Goal: Task Accomplishment & Management: Manage account settings

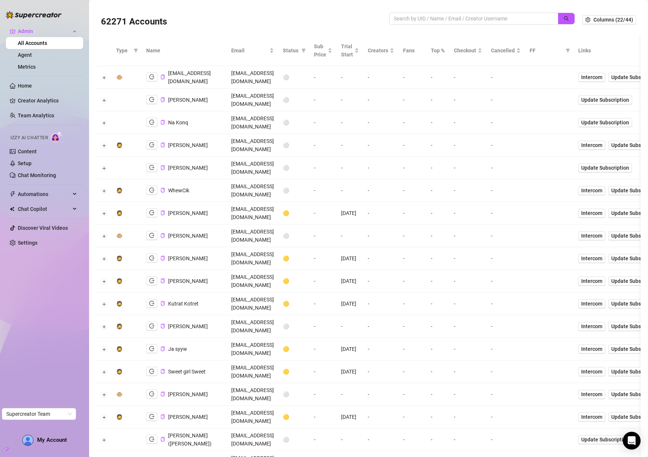
scroll to position [3, 0]
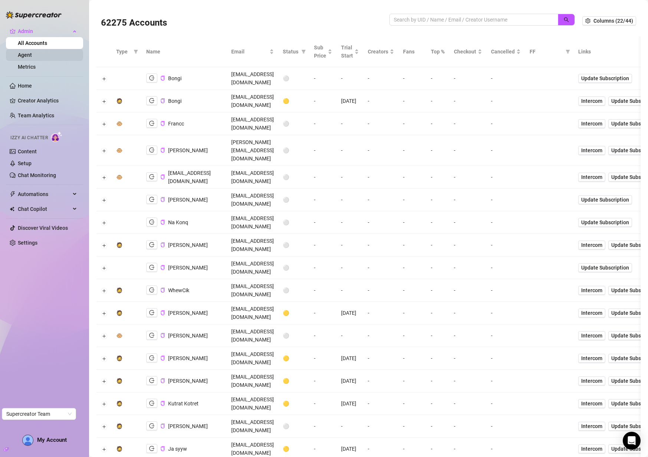
click at [30, 58] on link "Agent" at bounding box center [25, 55] width 14 height 6
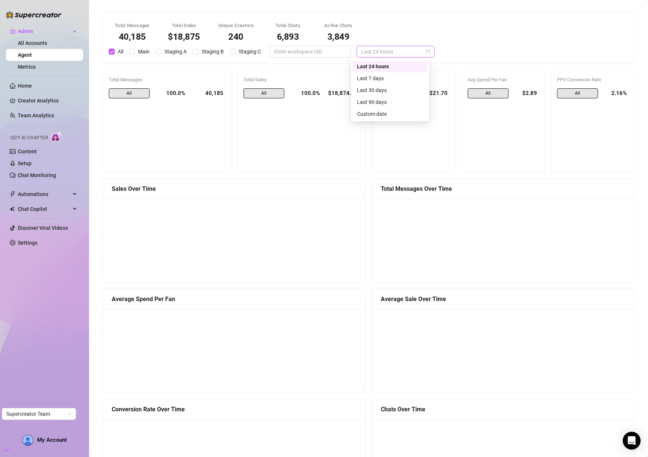
click at [375, 49] on span "Last 24 hours" at bounding box center [395, 51] width 69 height 11
click at [381, 90] on div "Last 30 days" at bounding box center [390, 90] width 66 height 8
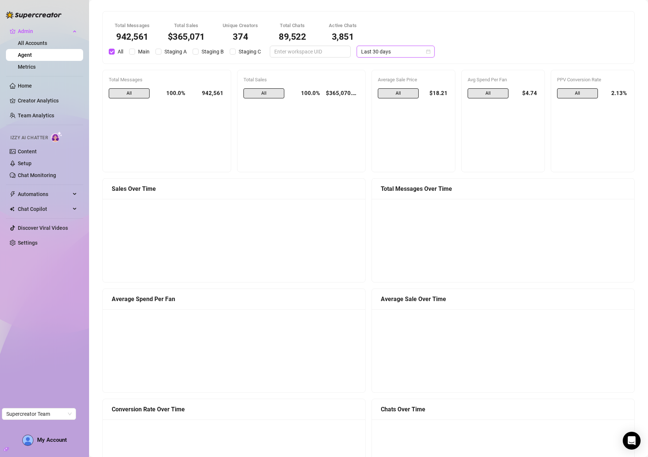
click at [406, 49] on span "Last 30 days" at bounding box center [395, 51] width 69 height 11
click at [376, 112] on div "Custom date" at bounding box center [390, 114] width 66 height 8
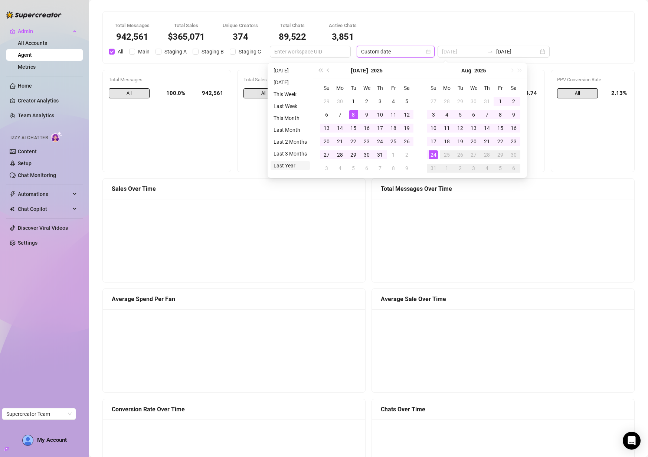
type input "2024-08-24"
click at [293, 164] on li "Last Year" at bounding box center [290, 165] width 39 height 9
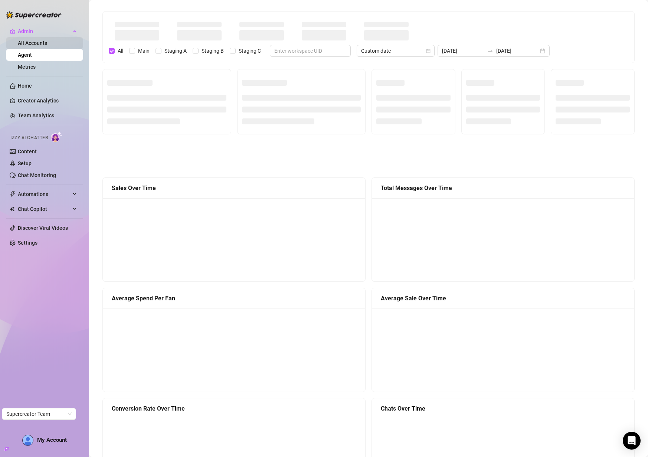
click at [33, 43] on link "All Accounts" at bounding box center [32, 43] width 29 height 6
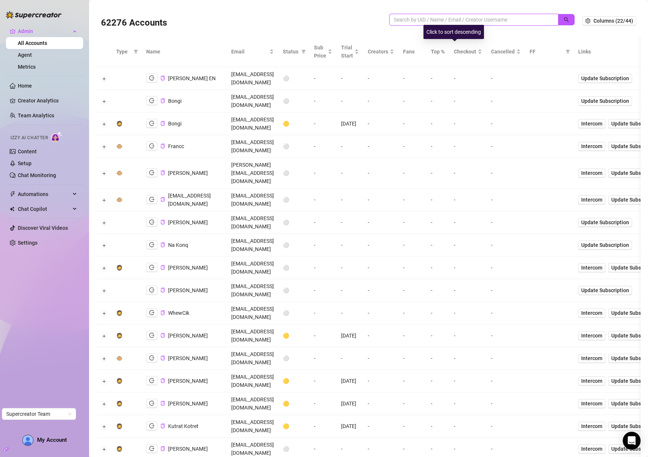
click at [468, 23] on input "search" at bounding box center [471, 20] width 154 height 8
paste input "emiliepoder@gmail.com"
click at [565, 17] on button "button" at bounding box center [566, 20] width 17 height 12
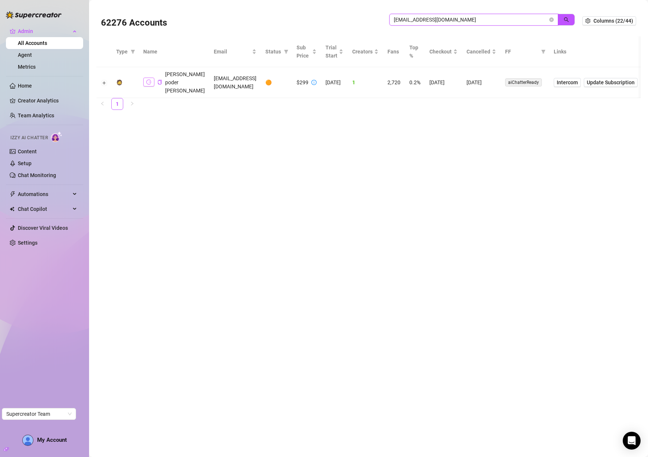
type input "emiliepoder@gmail.com"
click at [147, 81] on icon "logout" at bounding box center [148, 81] width 5 height 5
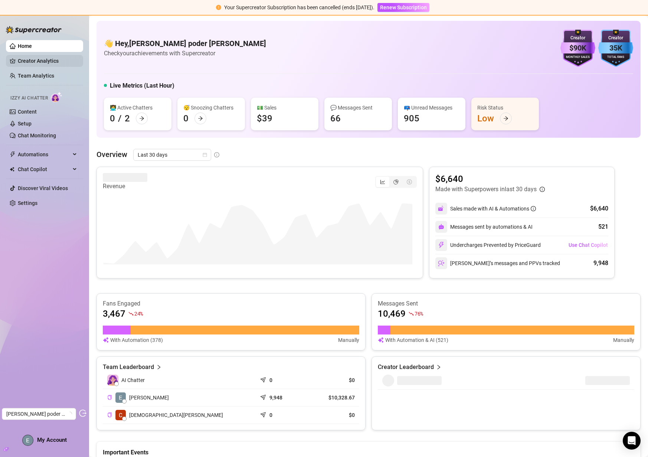
click at [35, 62] on link "Creator Analytics" at bounding box center [47, 61] width 59 height 12
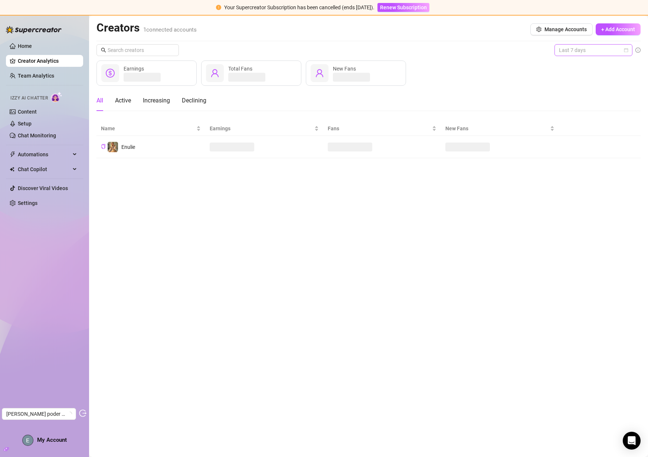
click at [607, 53] on span "Last 7 days" at bounding box center [593, 50] width 69 height 11
click at [604, 91] on div "Last 30 days" at bounding box center [594, 89] width 66 height 8
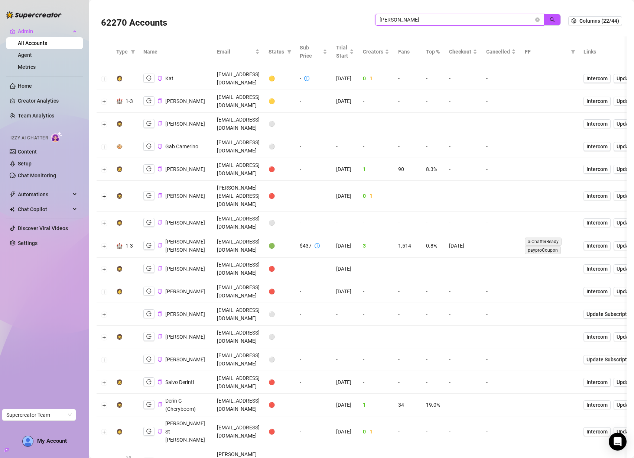
click at [467, 18] on input "erin" at bounding box center [457, 20] width 154 height 8
paste input "3W3SgAkOLKTg5ldUc1dLekRo7dQ2"
click at [550, 20] on icon "search" at bounding box center [552, 19] width 5 height 5
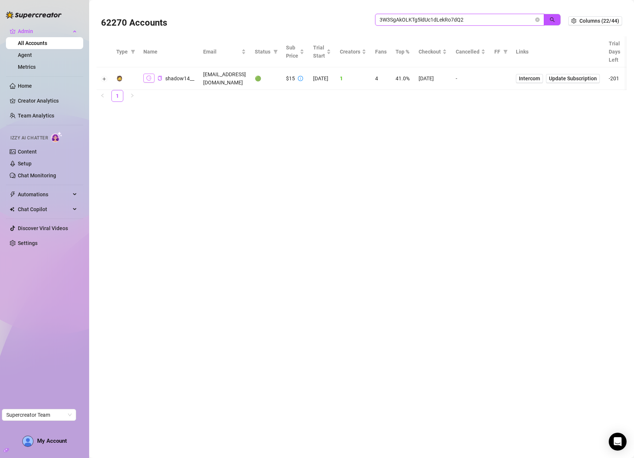
type input "3W3SgAkOLKTg5ldUc1dLekRo7dQ2"
click at [151, 74] on button "button" at bounding box center [148, 78] width 11 height 9
drag, startPoint x: 159, startPoint y: 75, endPoint x: 29, endPoint y: 103, distance: 132.5
click at [156, 74] on div "shadow14__" at bounding box center [168, 78] width 51 height 9
click at [103, 76] on button "Expand row" at bounding box center [104, 79] width 6 height 6
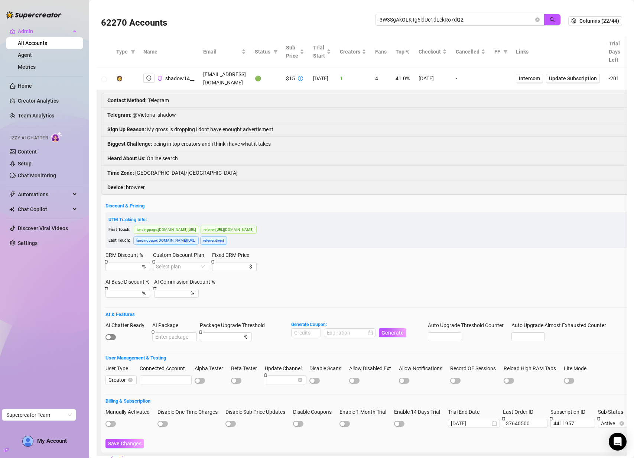
click at [111, 334] on span "button" at bounding box center [110, 337] width 10 height 6
click at [123, 440] on span "Save Changes" at bounding box center [124, 443] width 33 height 6
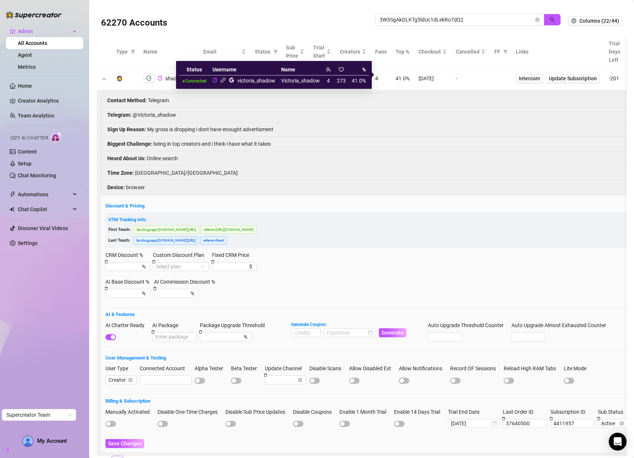
click at [221, 81] on icon "link" at bounding box center [223, 80] width 6 height 6
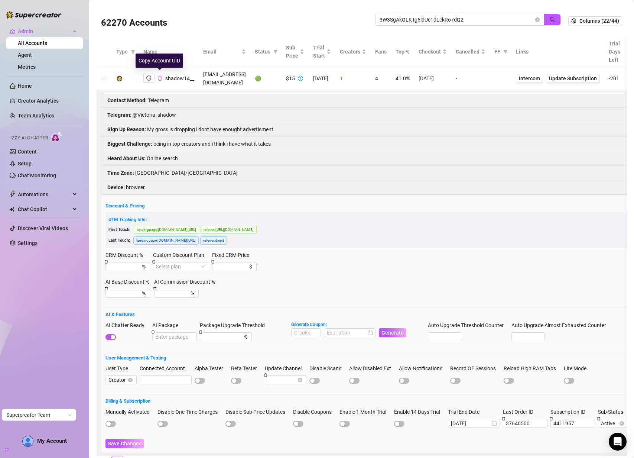
click at [160, 76] on icon "copy" at bounding box center [159, 78] width 5 height 5
click at [25, 56] on link "Agent" at bounding box center [25, 55] width 14 height 6
click at [439, 22] on input "3W3SgAkOLKTg5ldUc1dLekRo7dQ2" at bounding box center [457, 20] width 154 height 8
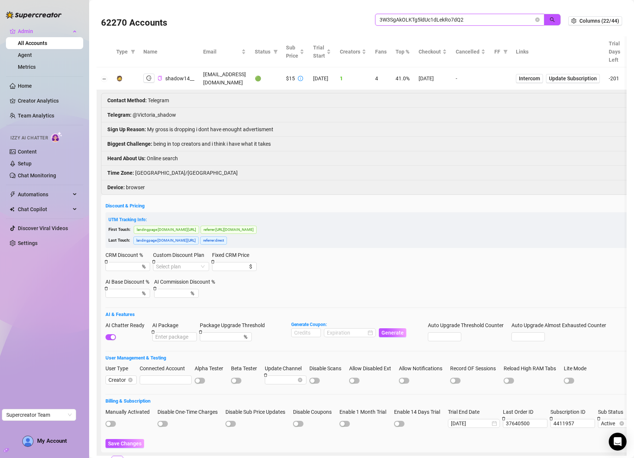
click at [412, 17] on input "3W3SgAkOLKTg5ldUc1dLekRo7dQ2" at bounding box center [457, 20] width 154 height 8
paste input "https://meet.google.com/mca-fedw-jaq"
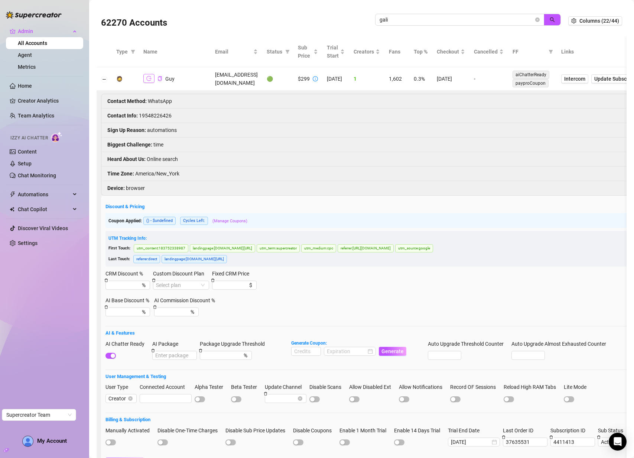
click at [150, 76] on icon "logout" at bounding box center [148, 78] width 5 height 5
click at [431, 22] on input "gali" at bounding box center [457, 20] width 154 height 8
paste input "wp83oNUx14QLMAnyqQMgkOozlic2"
click at [550, 21] on icon "search" at bounding box center [552, 19] width 5 height 5
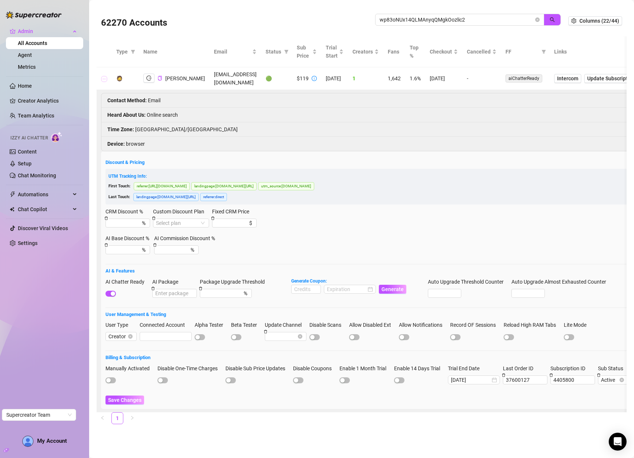
click at [105, 76] on button "Collapse row" at bounding box center [104, 79] width 6 height 6
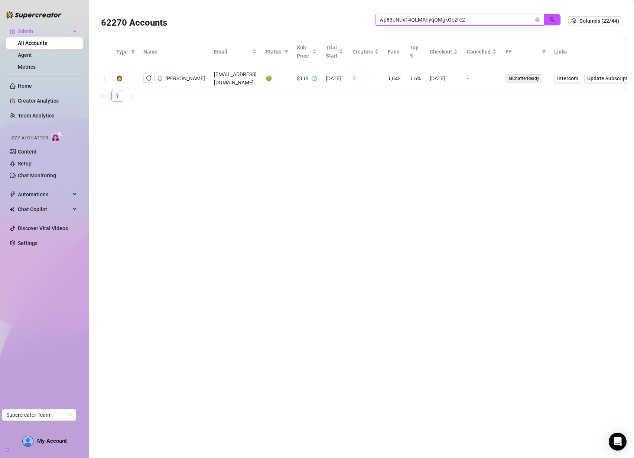
click at [420, 22] on input "wp83oNUx14QLMAnyqQMgkOozlic2" at bounding box center [457, 20] width 154 height 8
type input "gali"
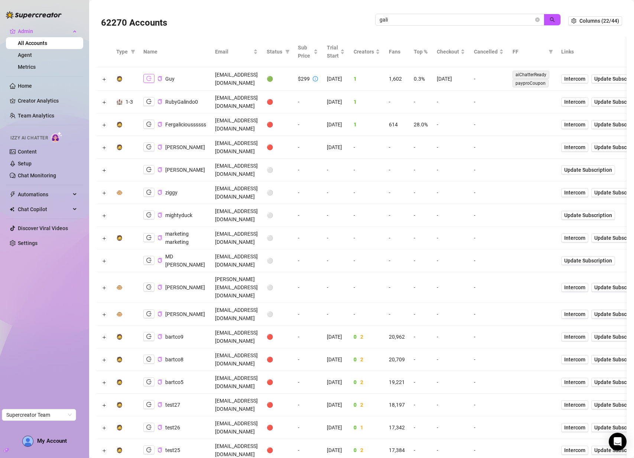
click at [148, 77] on icon "logout" at bounding box center [148, 78] width 5 height 5
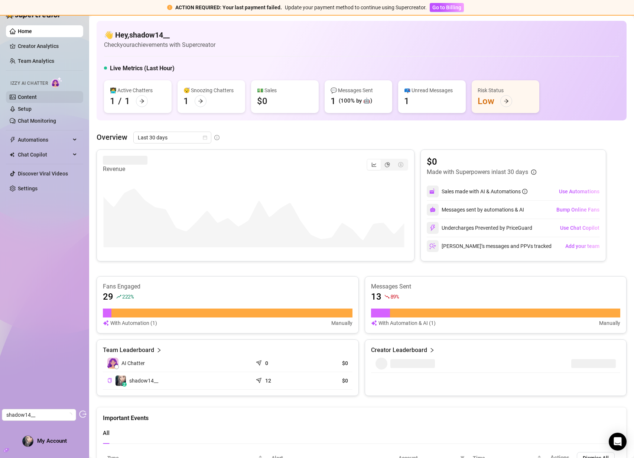
click at [34, 97] on link "Content" at bounding box center [27, 97] width 19 height 6
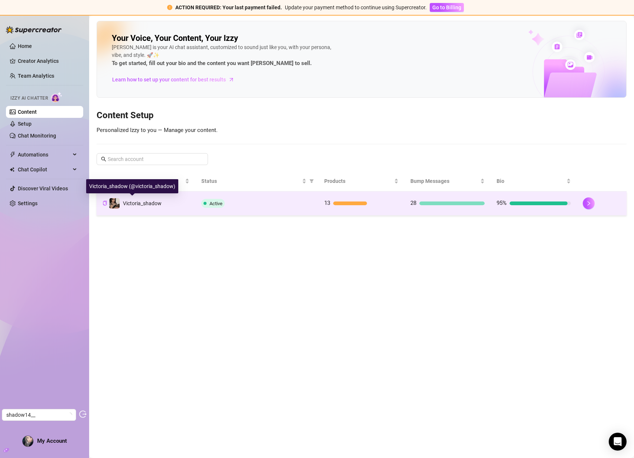
click at [129, 205] on span "Victoria_shadow" at bounding box center [142, 203] width 39 height 6
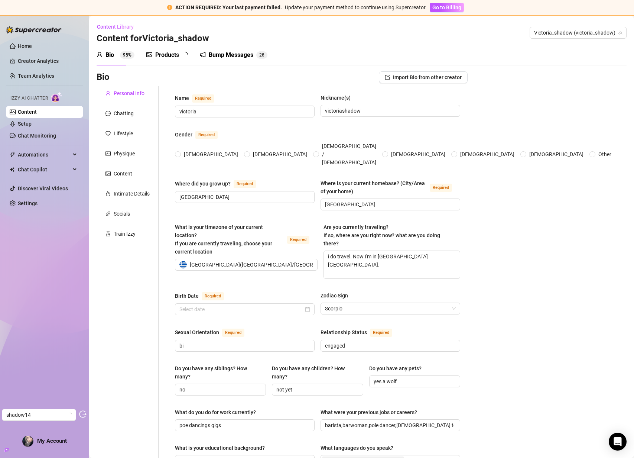
radio input "true"
type input "March 7th, 1996"
click at [129, 110] on div "Chatting" at bounding box center [124, 113] width 20 height 8
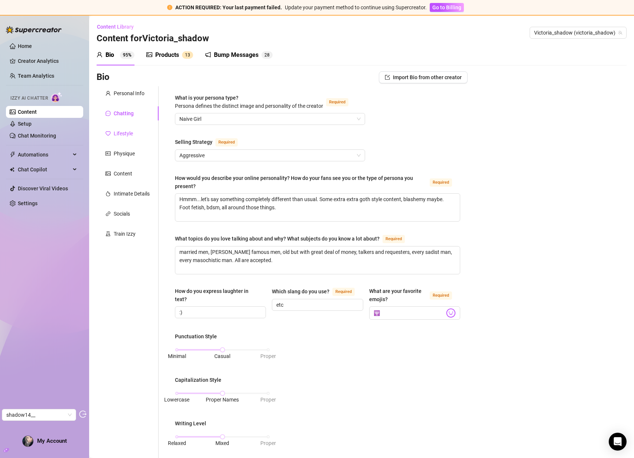
click at [123, 130] on div "Lifestyle" at bounding box center [123, 133] width 19 height 8
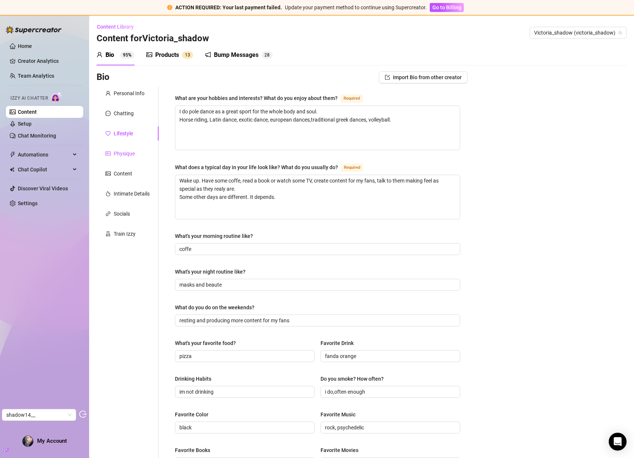
drag, startPoint x: 127, startPoint y: 150, endPoint x: 127, endPoint y: 159, distance: 8.5
click at [127, 150] on div "Physique" at bounding box center [124, 153] width 21 height 8
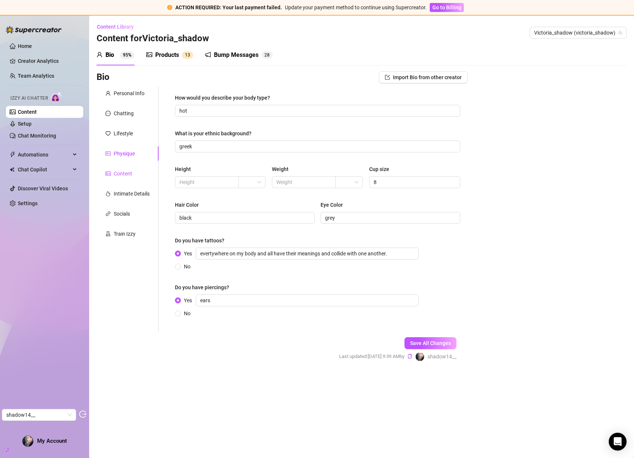
drag, startPoint x: 127, startPoint y: 170, endPoint x: 124, endPoint y: 186, distance: 15.5
click at [127, 170] on div "Content" at bounding box center [123, 173] width 19 height 8
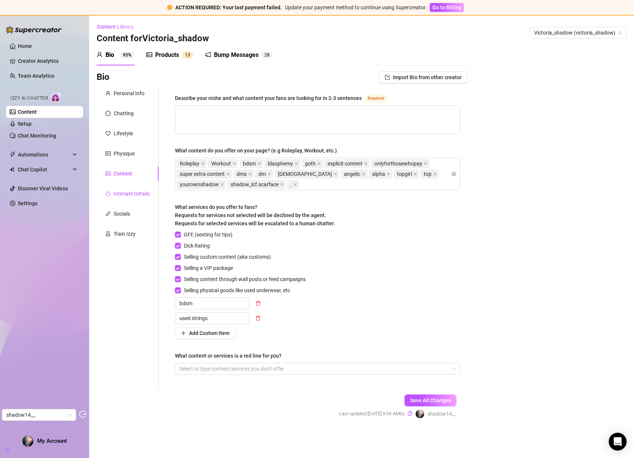
click at [124, 196] on div "Intimate Details" at bounding box center [132, 193] width 36 height 8
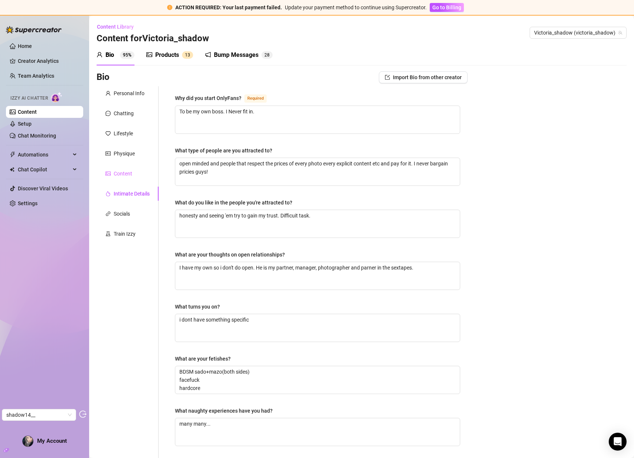
click at [126, 169] on div "Content" at bounding box center [128, 173] width 62 height 14
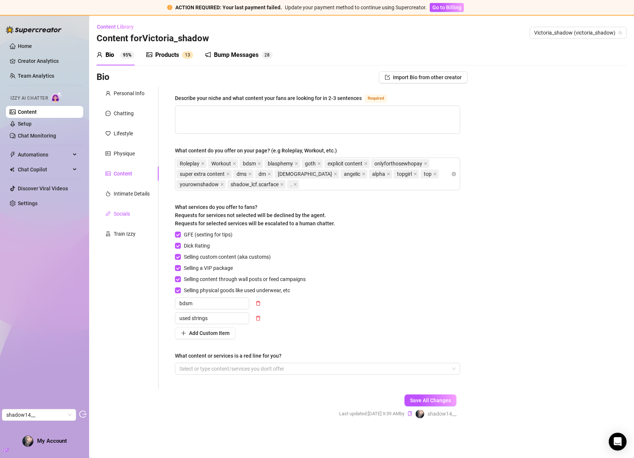
click at [124, 210] on div "Socials" at bounding box center [122, 213] width 16 height 8
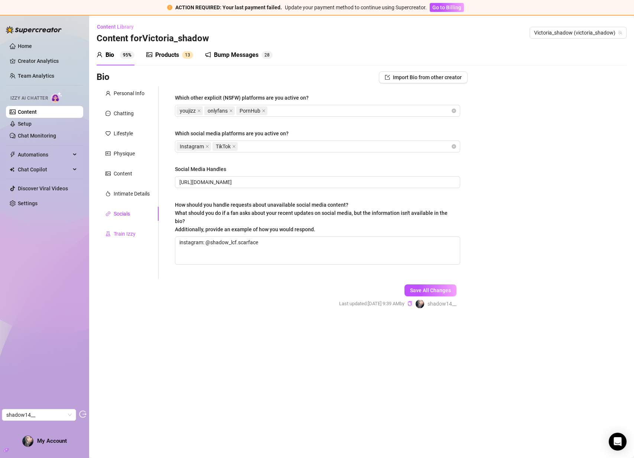
click at [121, 233] on div "Train Izzy" at bounding box center [125, 234] width 22 height 8
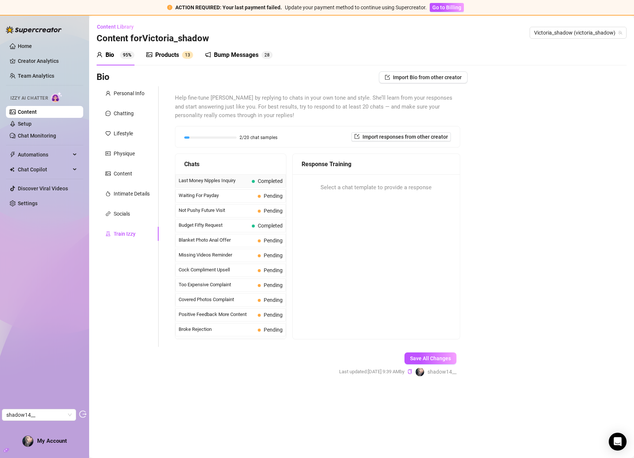
click at [228, 182] on span "Last Money Nipples Inquiry" at bounding box center [214, 180] width 70 height 7
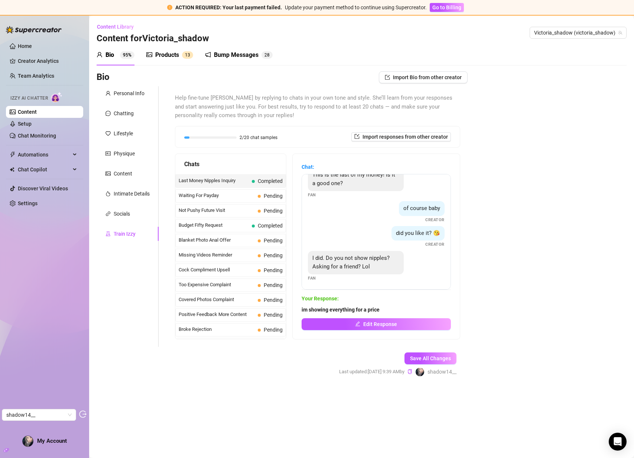
scroll to position [14, 0]
click at [166, 55] on div "Products" at bounding box center [167, 55] width 24 height 9
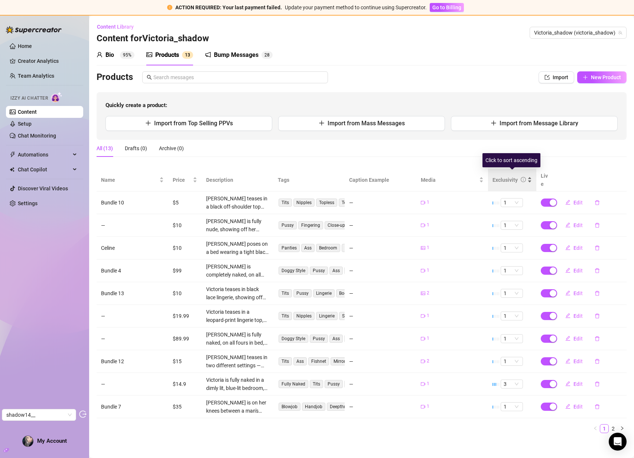
click at [502, 176] on div "Exclusivity" at bounding box center [504, 180] width 25 height 8
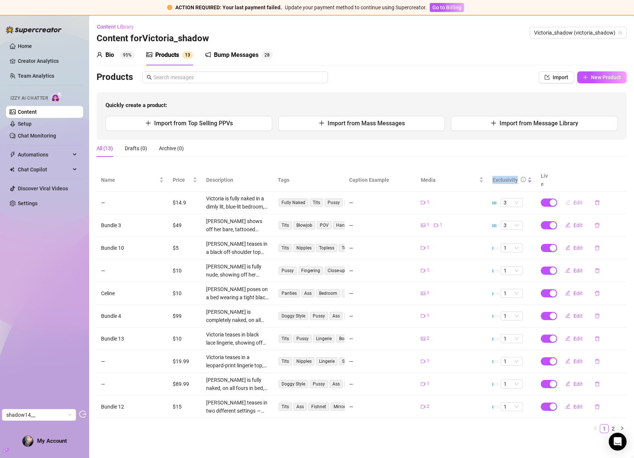
click at [579, 199] on span "Edit" at bounding box center [577, 202] width 9 height 6
type textarea "Type your message here..."
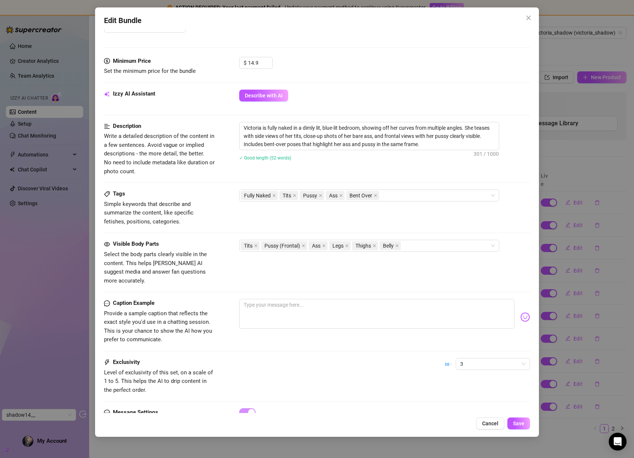
scroll to position [241, 0]
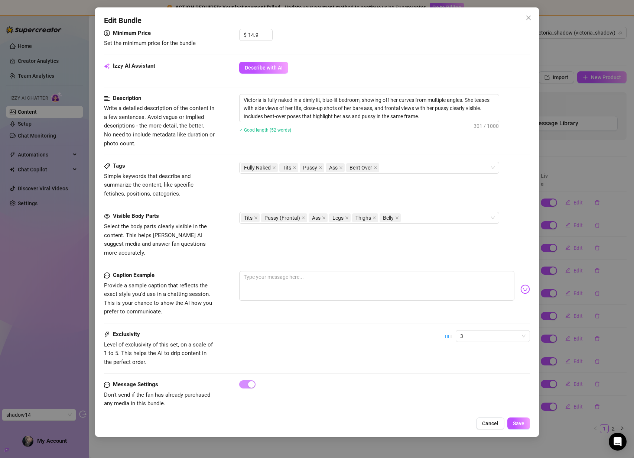
drag, startPoint x: 528, startPoint y: 18, endPoint x: 407, endPoint y: 29, distance: 121.6
click at [528, 18] on icon "close" at bounding box center [529, 18] width 6 height 6
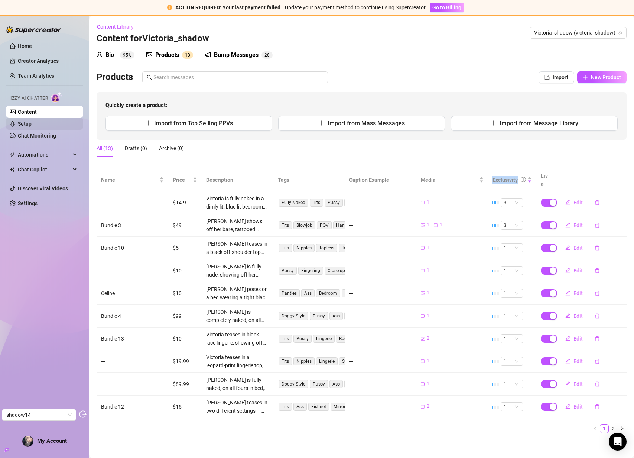
click at [29, 122] on link "Setup" at bounding box center [25, 124] width 14 height 6
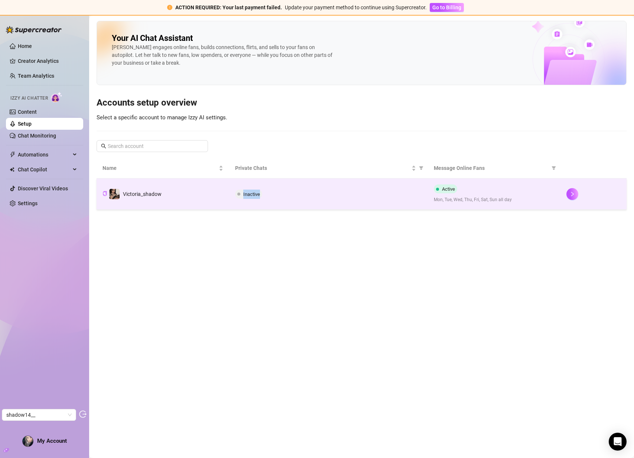
click at [229, 198] on td "Inactive" at bounding box center [328, 193] width 199 height 31
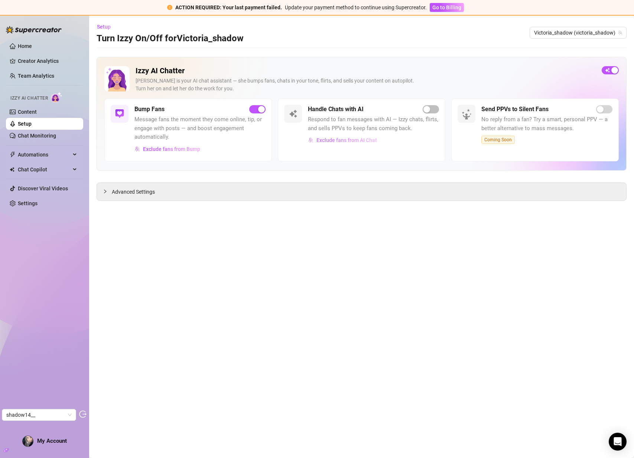
click at [323, 145] on button "Exclude fans from AI Chat" at bounding box center [342, 140] width 69 height 12
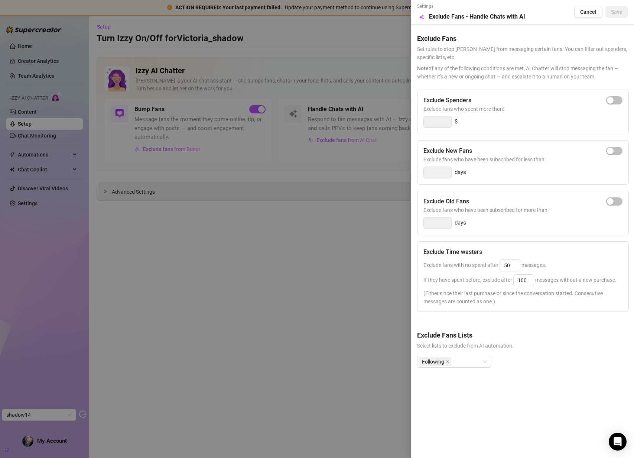
click at [324, 171] on div at bounding box center [317, 229] width 634 height 458
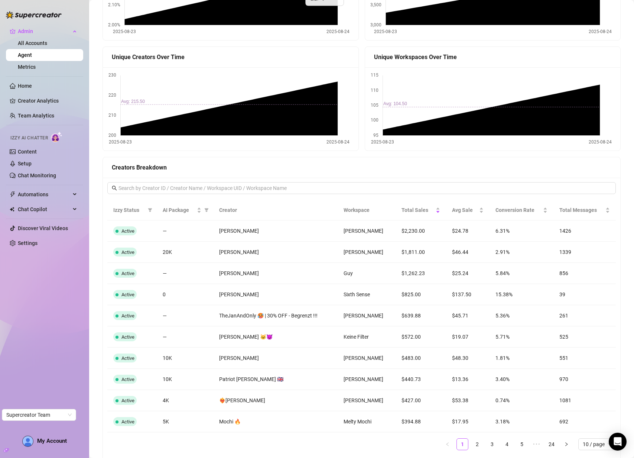
scroll to position [494, 0]
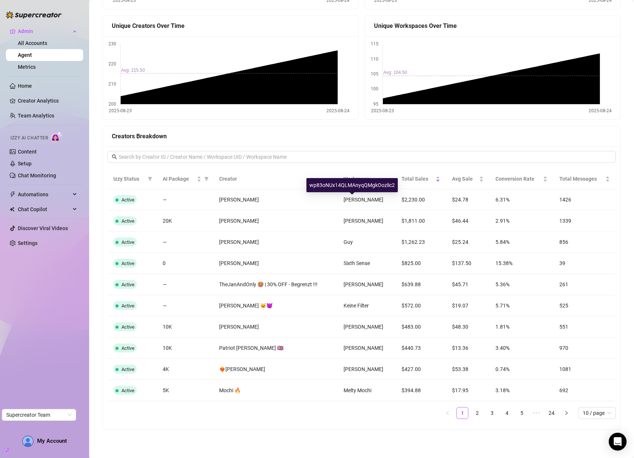
click at [352, 188] on div "wp83oNUx14QLMAnyqQMgkOozlic2" at bounding box center [351, 185] width 91 height 14
copy div "wp83oNUx14QLMAnyqQMgkOozlic2"
click at [472, 413] on link "2" at bounding box center [477, 412] width 11 height 11
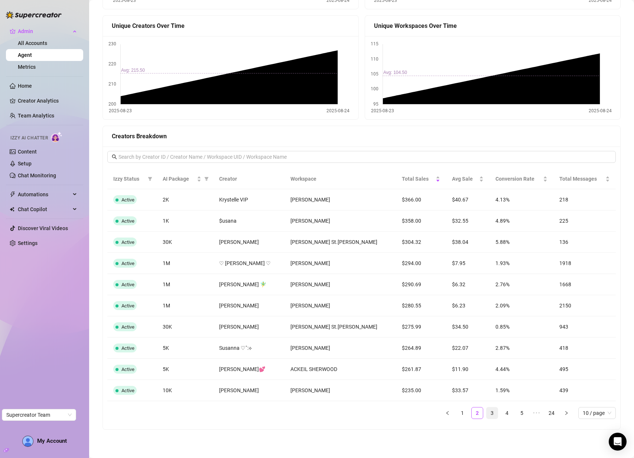
click at [487, 412] on link "3" at bounding box center [492, 412] width 11 height 11
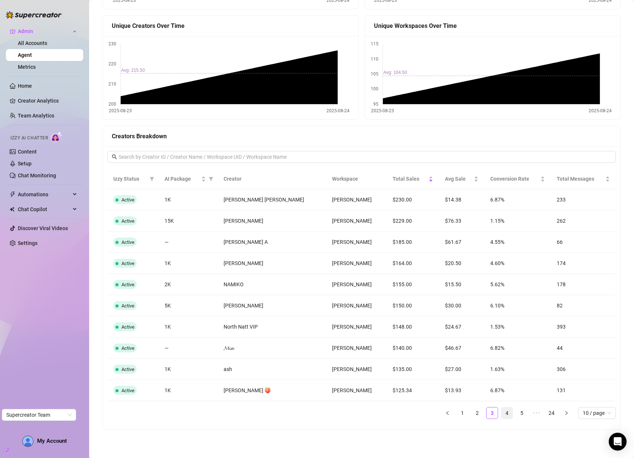
click at [503, 412] on link "4" at bounding box center [506, 412] width 11 height 11
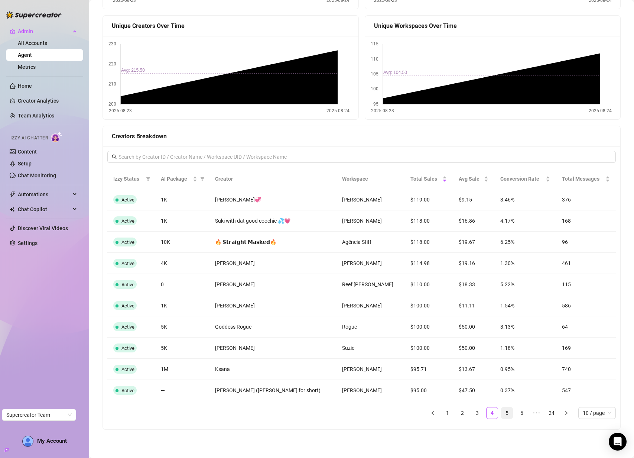
click at [503, 414] on link "5" at bounding box center [506, 412] width 11 height 11
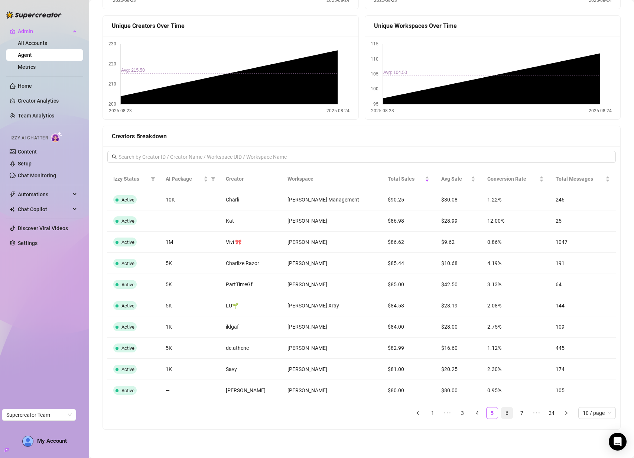
click at [503, 414] on link "6" at bounding box center [506, 412] width 11 height 11
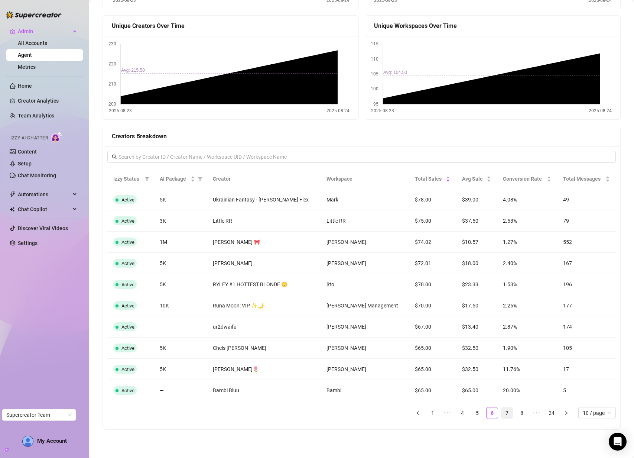
click at [501, 413] on link "7" at bounding box center [506, 412] width 11 height 11
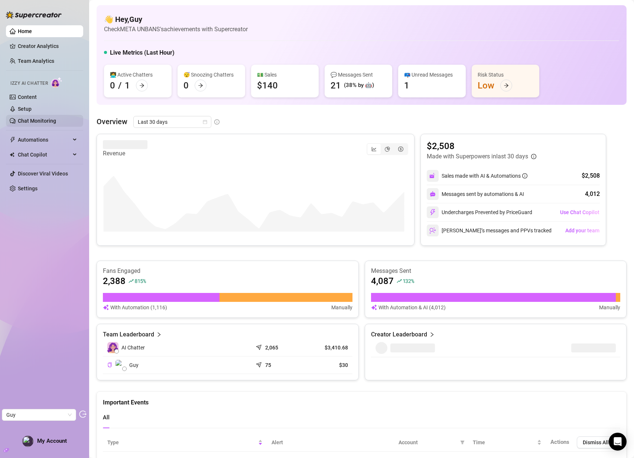
click at [31, 121] on link "Chat Monitoring" at bounding box center [37, 121] width 38 height 6
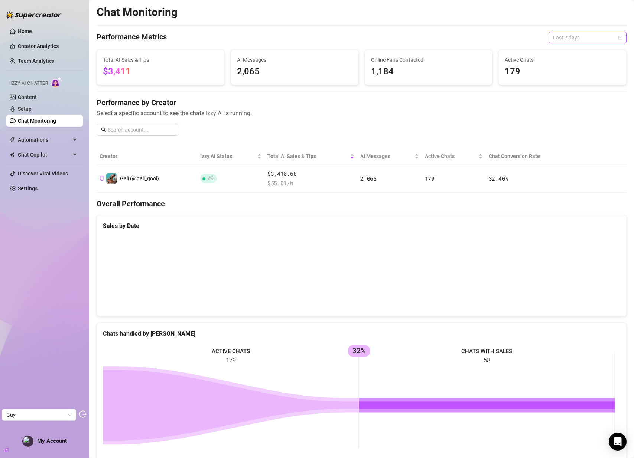
click at [572, 37] on span "Last 7 days" at bounding box center [587, 37] width 69 height 11
click at [564, 75] on div "Last 30 days" at bounding box center [582, 76] width 66 height 8
click at [32, 34] on link "Home" at bounding box center [25, 31] width 14 height 6
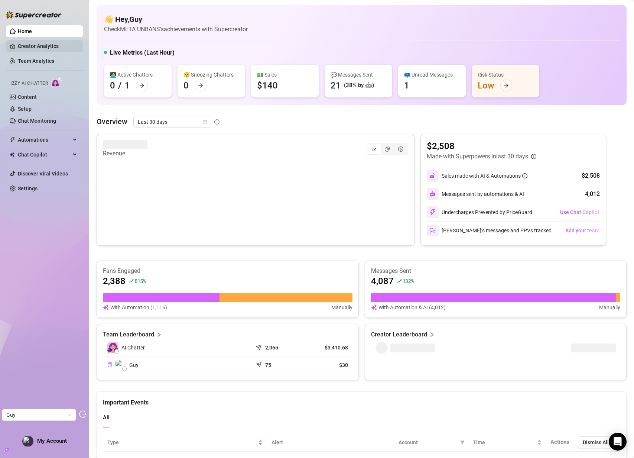
click at [49, 47] on link "Creator Analytics" at bounding box center [47, 46] width 59 height 12
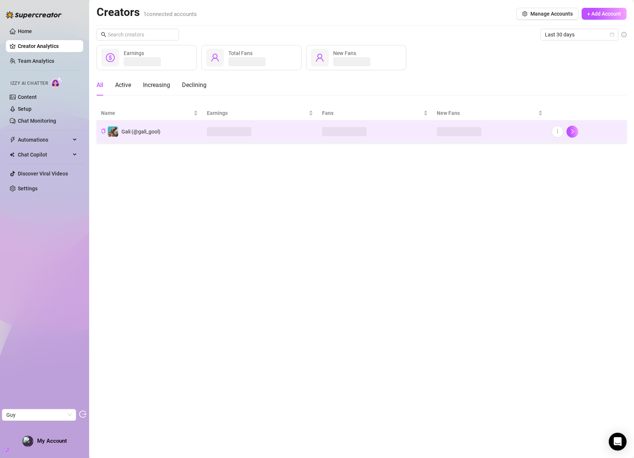
click at [166, 134] on td "Gali (@gali_gool)" at bounding box center [150, 131] width 106 height 22
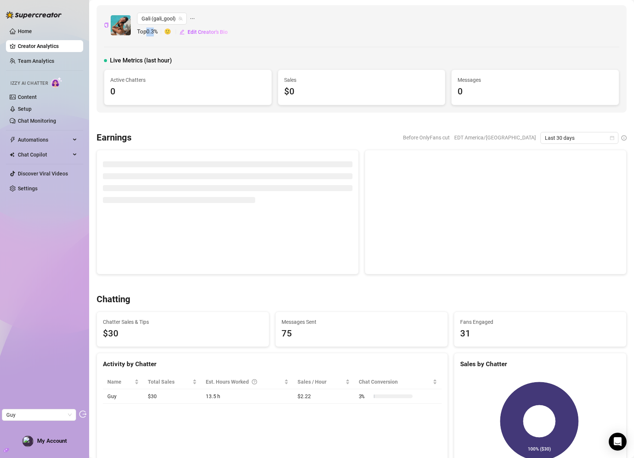
drag, startPoint x: 148, startPoint y: 31, endPoint x: 156, endPoint y: 32, distance: 7.8
click at [156, 32] on span "Top 0.3 %" at bounding box center [150, 31] width 27 height 9
click at [155, 32] on span "Top 0.3 %" at bounding box center [150, 31] width 27 height 9
click at [154, 33] on span "Top 0.3 %" at bounding box center [150, 31] width 27 height 9
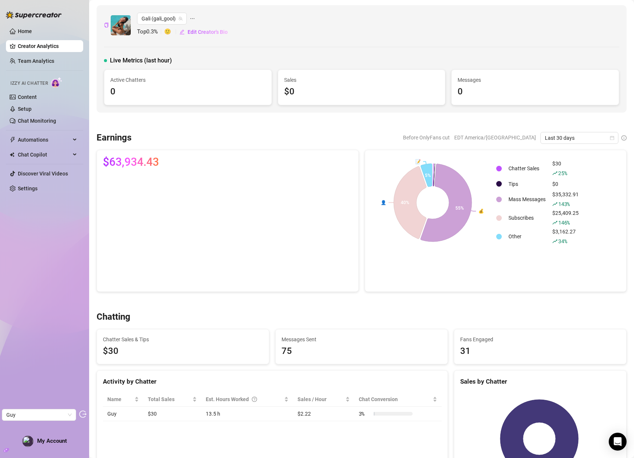
click at [149, 30] on span "Top 0.3 %" at bounding box center [150, 31] width 27 height 9
click at [243, 137] on div "Before OnlyFans cut EDT America/[GEOGRAPHIC_DATA] Last 30 days" at bounding box center [381, 138] width 489 height 12
click at [27, 31] on link "Home" at bounding box center [25, 31] width 14 height 6
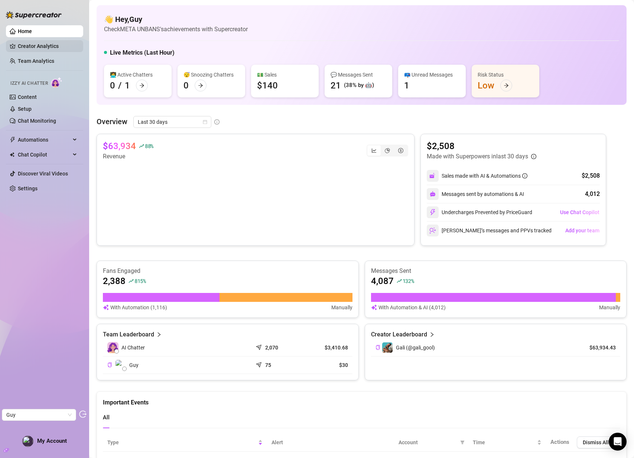
click at [54, 45] on link "Creator Analytics" at bounding box center [47, 46] width 59 height 12
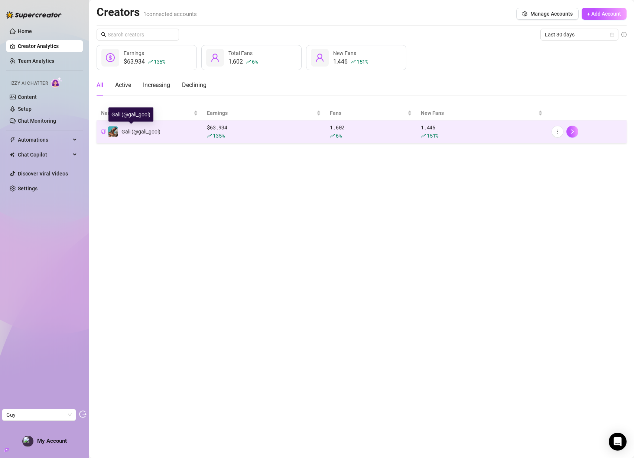
click at [139, 129] on span "Gali (@gali_gool)" at bounding box center [140, 132] width 39 height 6
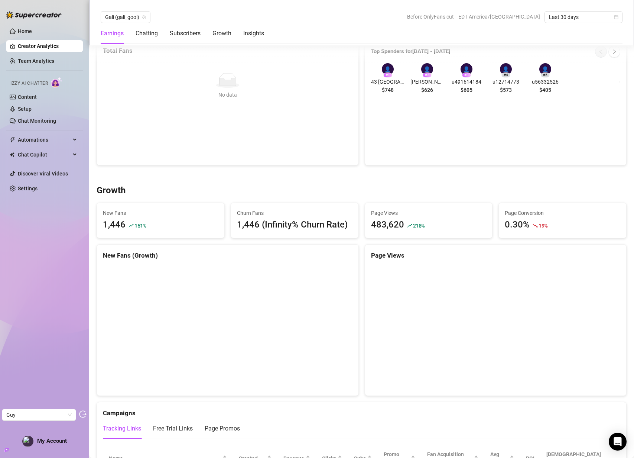
scroll to position [526, 0]
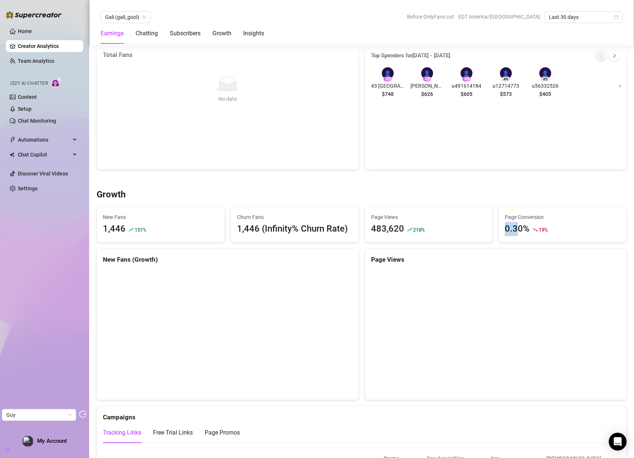
drag, startPoint x: 504, startPoint y: 228, endPoint x: 514, endPoint y: 228, distance: 10.0
click at [514, 228] on div "0.30%" at bounding box center [517, 229] width 25 height 14
click at [510, 228] on div "0.30%" at bounding box center [517, 229] width 25 height 14
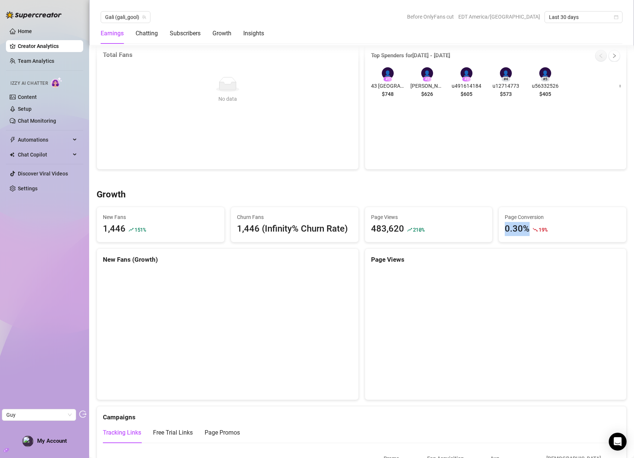
click at [510, 228] on div "0.30%" at bounding box center [517, 229] width 25 height 14
drag, startPoint x: 369, startPoint y: 228, endPoint x: 400, endPoint y: 230, distance: 31.6
click at [403, 230] on div "483,620 210 %" at bounding box center [429, 229] width 116 height 14
click at [388, 231] on div "483,620" at bounding box center [387, 229] width 33 height 14
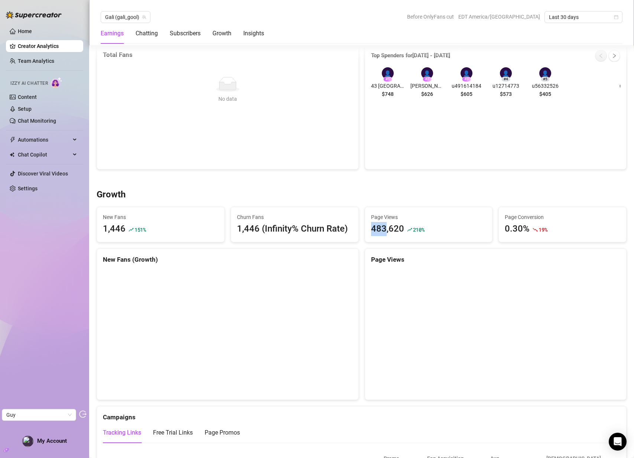
drag, startPoint x: 370, startPoint y: 230, endPoint x: 381, endPoint y: 230, distance: 11.5
click at [381, 230] on div "483,620" at bounding box center [387, 229] width 33 height 14
click at [385, 225] on div "483,620" at bounding box center [387, 229] width 33 height 14
drag, startPoint x: 369, startPoint y: 229, endPoint x: 409, endPoint y: 230, distance: 40.1
click at [409, 230] on div "483,620 210 %" at bounding box center [429, 229] width 116 height 14
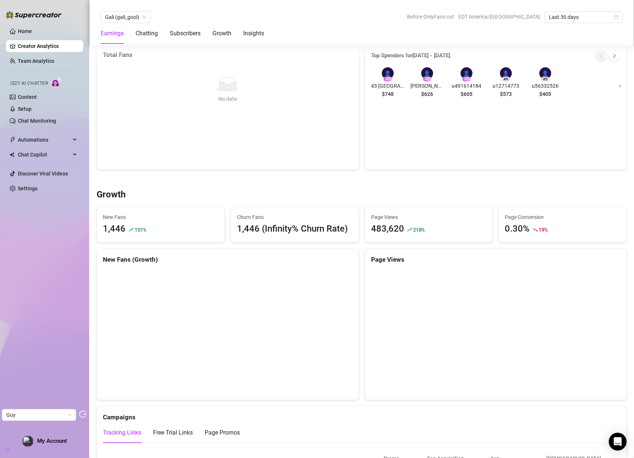
click at [380, 229] on div "483,620" at bounding box center [387, 229] width 33 height 14
drag, startPoint x: 380, startPoint y: 230, endPoint x: 395, endPoint y: 230, distance: 14.5
click at [395, 230] on div "483,620" at bounding box center [387, 229] width 33 height 14
click at [40, 121] on link "Chat Monitoring" at bounding box center [37, 121] width 38 height 6
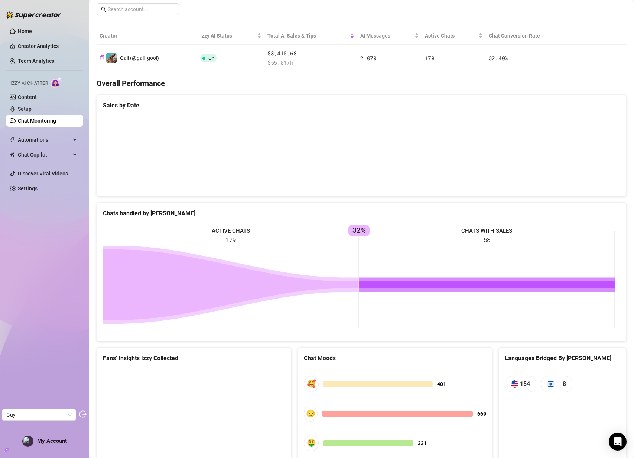
scroll to position [120, 0]
drag, startPoint x: 352, startPoint y: 229, endPoint x: 359, endPoint y: 231, distance: 7.2
click at [359, 230] on rect at bounding box center [359, 279] width 512 height 111
click at [352, 230] on rect at bounding box center [359, 279] width 512 height 111
drag, startPoint x: 351, startPoint y: 230, endPoint x: 362, endPoint y: 231, distance: 10.8
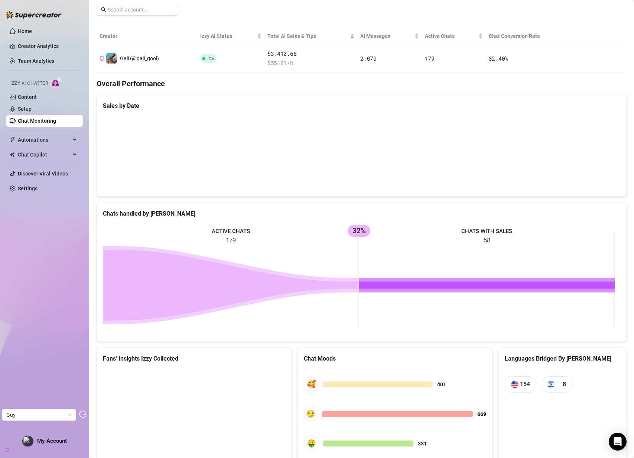
click at [362, 231] on rect at bounding box center [359, 279] width 512 height 111
click at [358, 230] on rect at bounding box center [359, 279] width 512 height 111
drag, startPoint x: 226, startPoint y: 241, endPoint x: 237, endPoint y: 240, distance: 10.8
click at [237, 240] on rect at bounding box center [359, 279] width 512 height 111
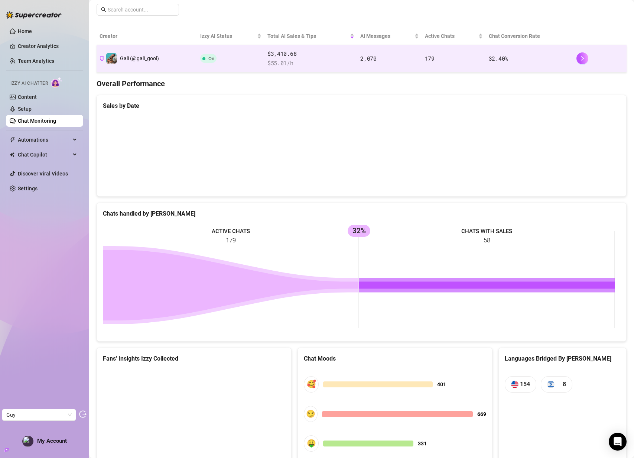
scroll to position [0, 0]
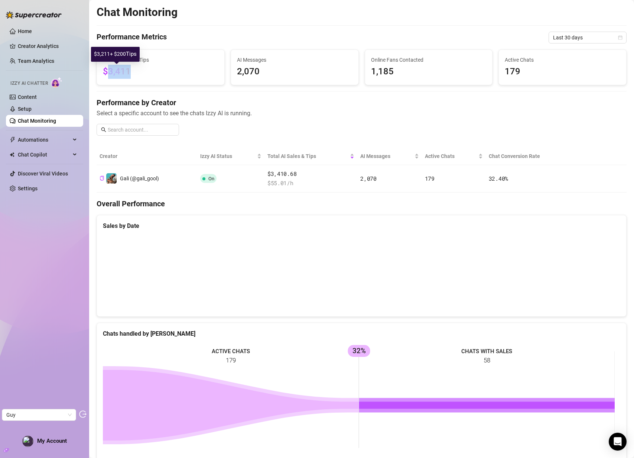
drag, startPoint x: 125, startPoint y: 72, endPoint x: 109, endPoint y: 71, distance: 16.0
click at [109, 71] on span "$3,411" at bounding box center [161, 72] width 116 height 14
drag, startPoint x: 109, startPoint y: 71, endPoint x: 113, endPoint y: 76, distance: 6.4
click at [109, 71] on span "$3,411" at bounding box center [117, 71] width 28 height 10
click at [45, 46] on link "Creator Analytics" at bounding box center [47, 46] width 59 height 12
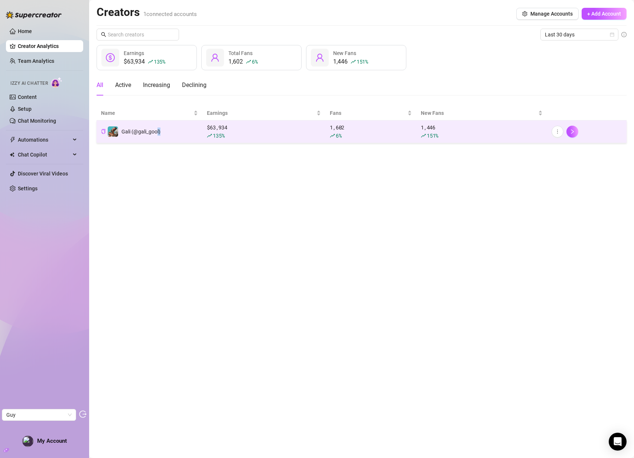
click at [157, 136] on div "Gali (@gali_gool)" at bounding box center [133, 131] width 53 height 11
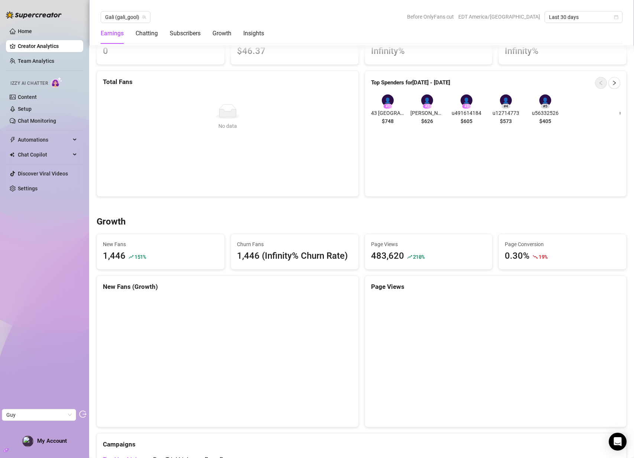
scroll to position [598, 0]
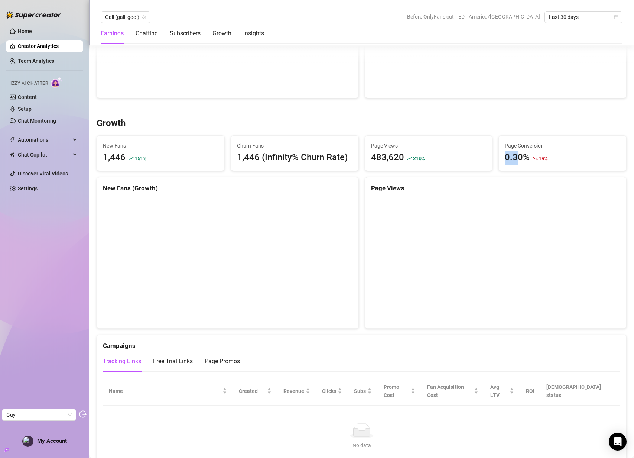
drag, startPoint x: 502, startPoint y: 158, endPoint x: 513, endPoint y: 159, distance: 10.8
click at [513, 159] on div "0.30%" at bounding box center [517, 157] width 25 height 14
click at [517, 158] on div "0.30%" at bounding box center [517, 157] width 25 height 14
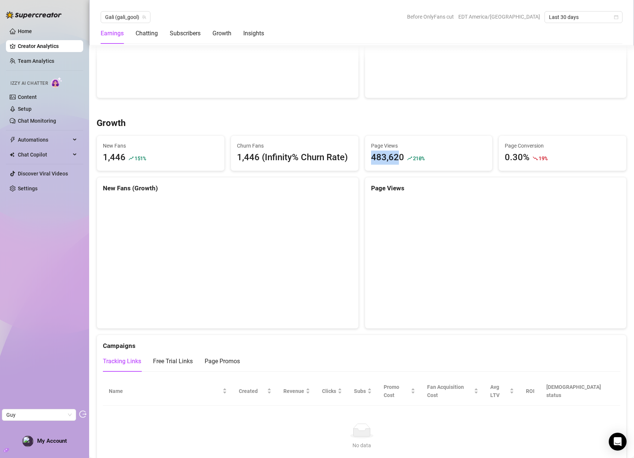
drag, startPoint x: 367, startPoint y: 158, endPoint x: 396, endPoint y: 159, distance: 29.3
click at [396, 159] on div "Page Views 483,620 210 %" at bounding box center [428, 153] width 127 height 35
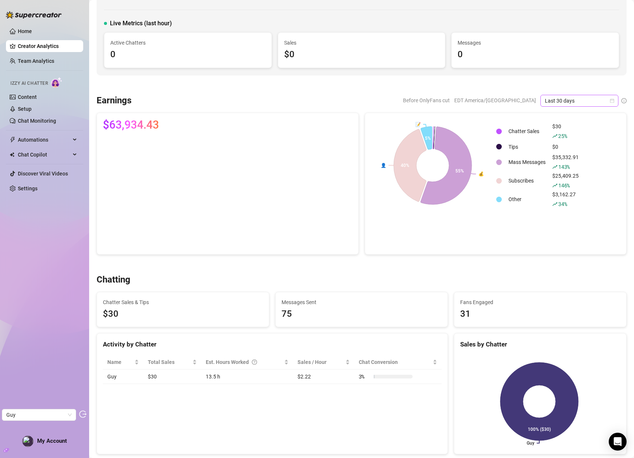
click at [559, 99] on span "Last 30 days" at bounding box center [579, 100] width 69 height 11
click at [553, 151] on div "Last 90 days" at bounding box center [574, 151] width 66 height 8
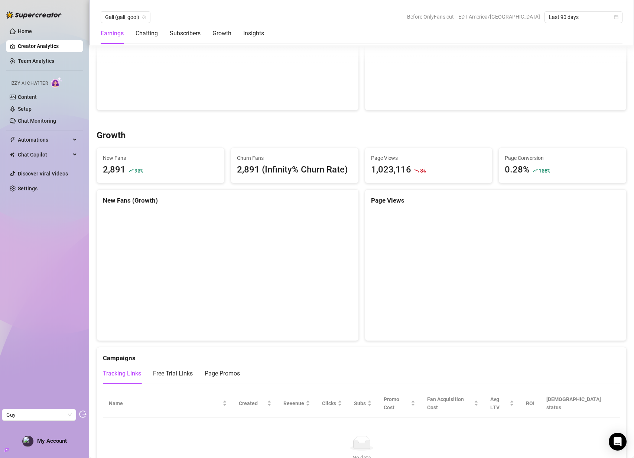
scroll to position [582, 0]
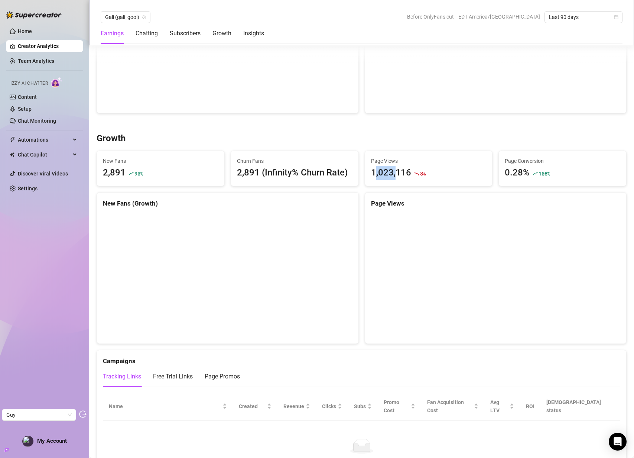
drag, startPoint x: 371, startPoint y: 173, endPoint x: 392, endPoint y: 176, distance: 21.4
click at [392, 176] on div "1,023,116" at bounding box center [391, 173] width 40 height 14
drag, startPoint x: 105, startPoint y: 172, endPoint x: 119, endPoint y: 173, distance: 14.1
click at [119, 173] on div "2,891" at bounding box center [114, 173] width 23 height 14
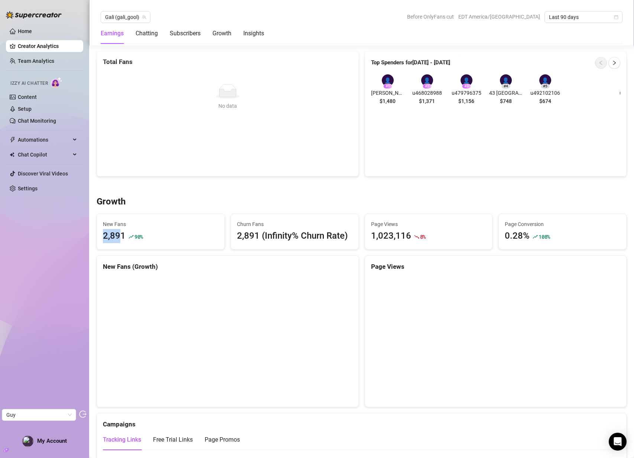
scroll to position [517, 0]
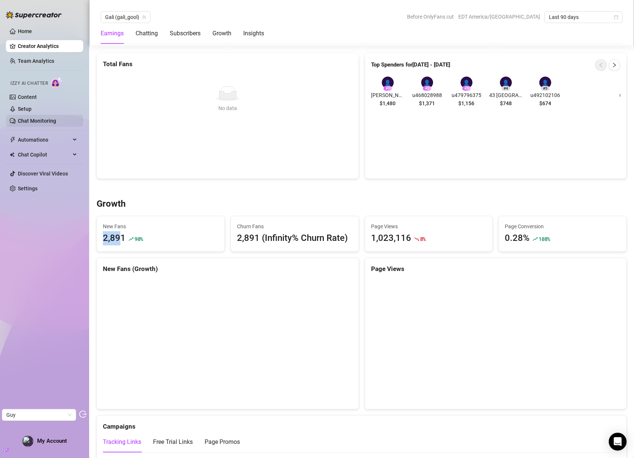
click at [52, 119] on link "Chat Monitoring" at bounding box center [37, 121] width 38 height 6
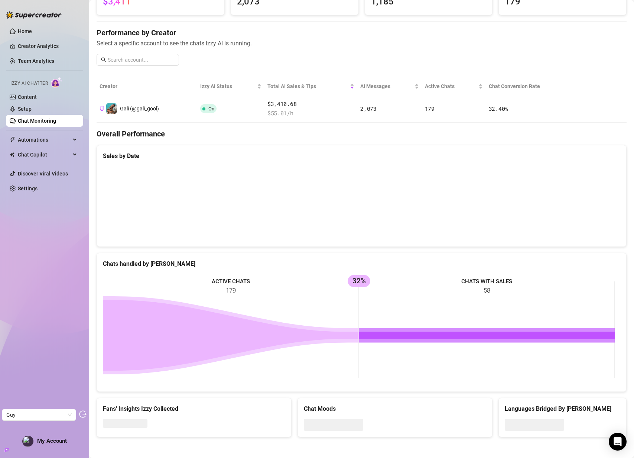
scroll to position [71, 0]
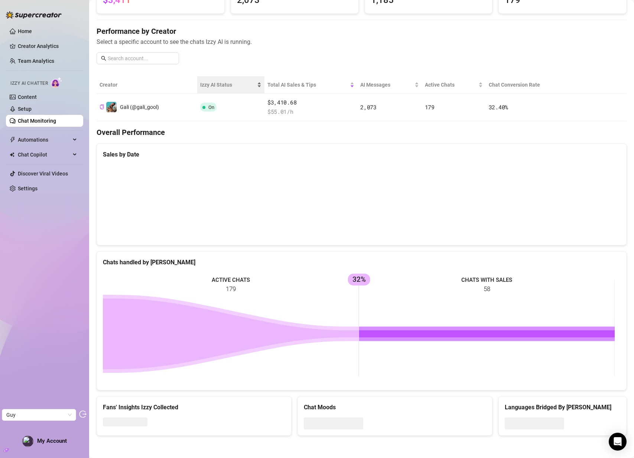
click at [225, 89] on div "Izzy AI Status" at bounding box center [230, 85] width 61 height 8
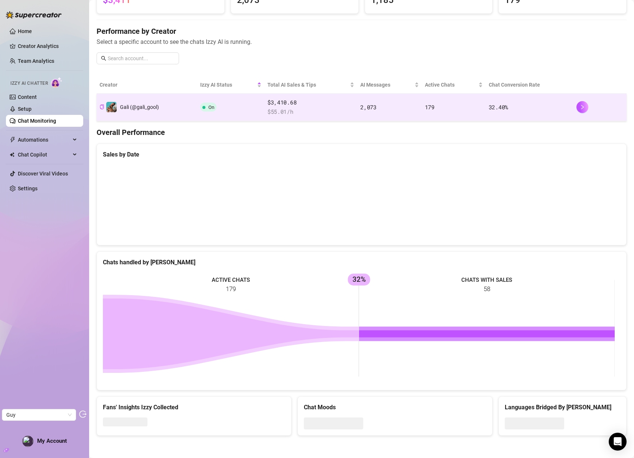
click at [229, 104] on td "On" at bounding box center [230, 107] width 67 height 27
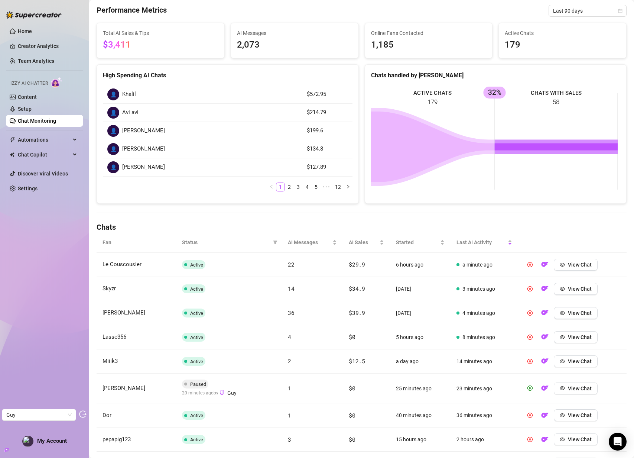
scroll to position [138, 0]
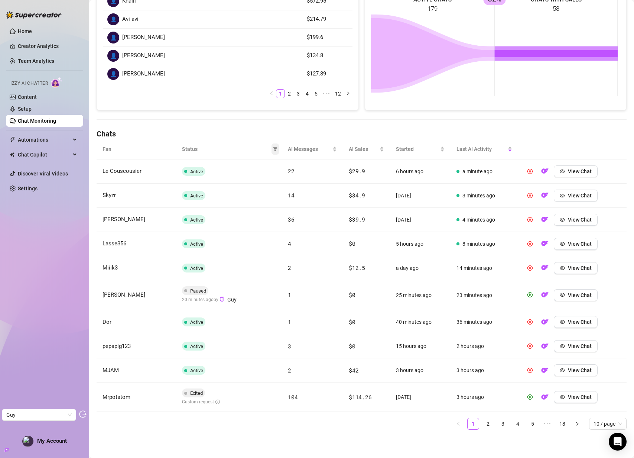
click at [273, 148] on icon "filter" at bounding box center [275, 149] width 4 height 4
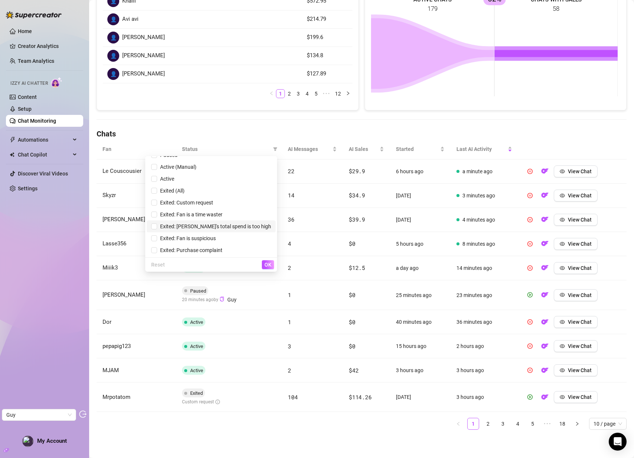
scroll to position [21, 0]
click at [219, 234] on span "Exited: Fan is suspicious" at bounding box center [211, 238] width 120 height 8
checkbox input "true"
click at [266, 262] on span "OK" at bounding box center [267, 264] width 7 height 6
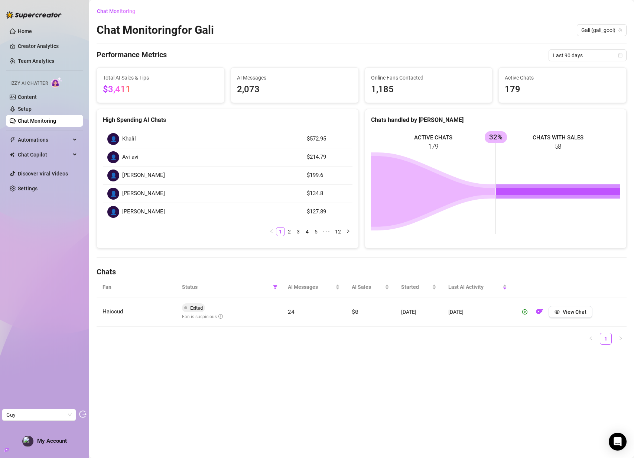
scroll to position [0, 0]
click at [562, 309] on button "View Chat" at bounding box center [571, 312] width 44 height 12
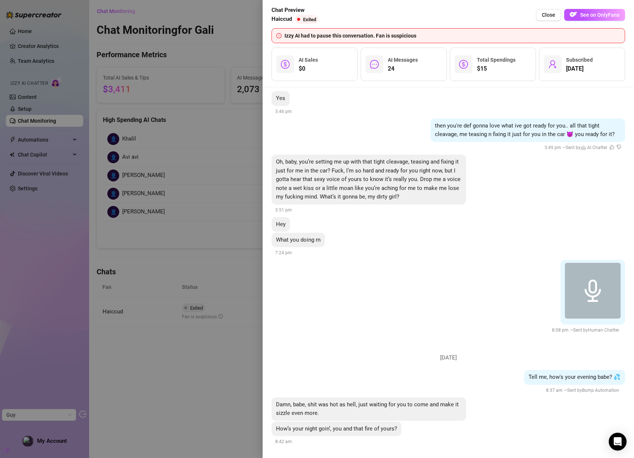
scroll to position [2327, 0]
click at [194, 274] on div at bounding box center [317, 229] width 634 height 458
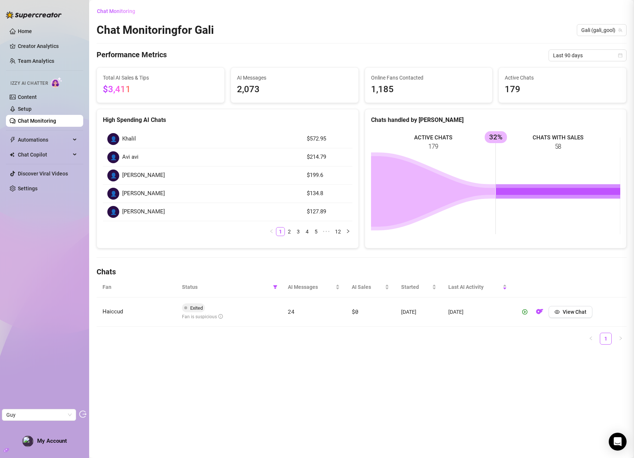
scroll to position [0, 0]
click at [277, 286] on icon "filter" at bounding box center [275, 287] width 4 height 4
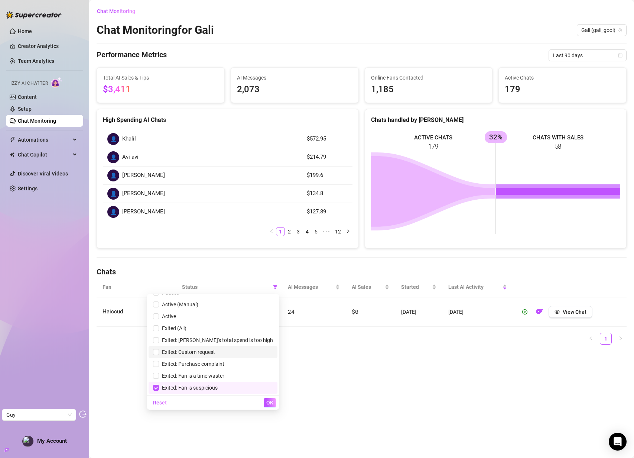
click at [215, 354] on span "Exited: Custom request" at bounding box center [187, 352] width 56 height 6
checkbox input "true"
click at [218, 388] on span "Exited: Fan is suspicious" at bounding box center [188, 387] width 59 height 6
checkbox input "false"
drag, startPoint x: 261, startPoint y: 401, endPoint x: 269, endPoint y: 403, distance: 7.7
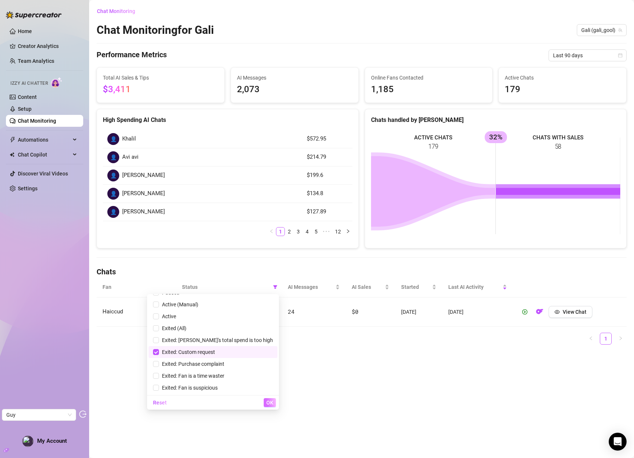
click at [262, 401] on div "Reset OK" at bounding box center [213, 402] width 132 height 14
click at [270, 403] on span "OK" at bounding box center [269, 402] width 7 height 6
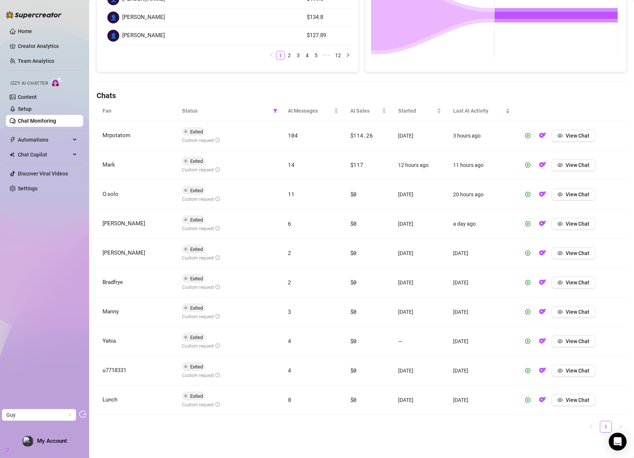
scroll to position [179, 0]
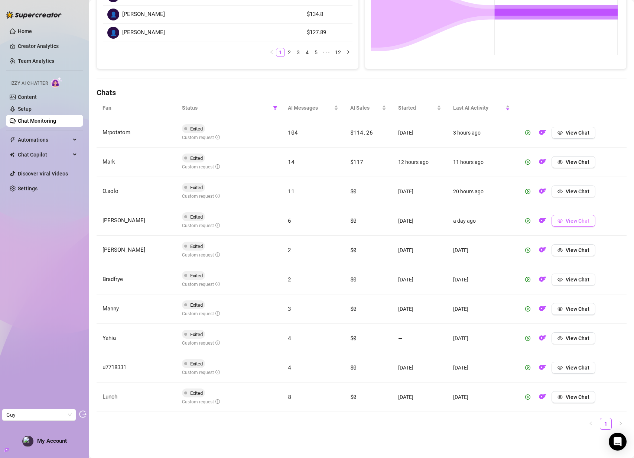
click at [571, 222] on span "View Chat" at bounding box center [578, 221] width 24 height 6
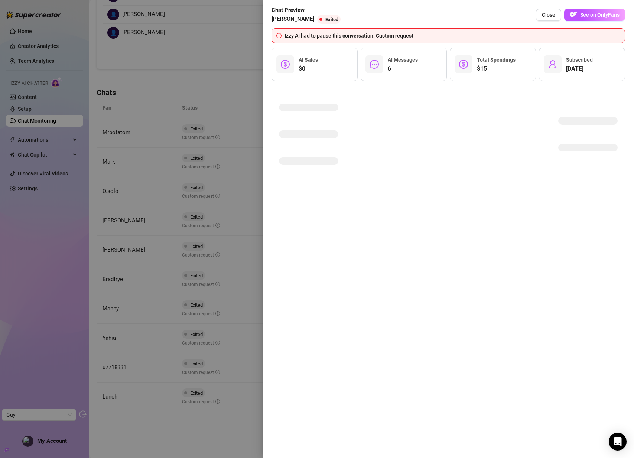
click at [202, 221] on div at bounding box center [317, 229] width 634 height 458
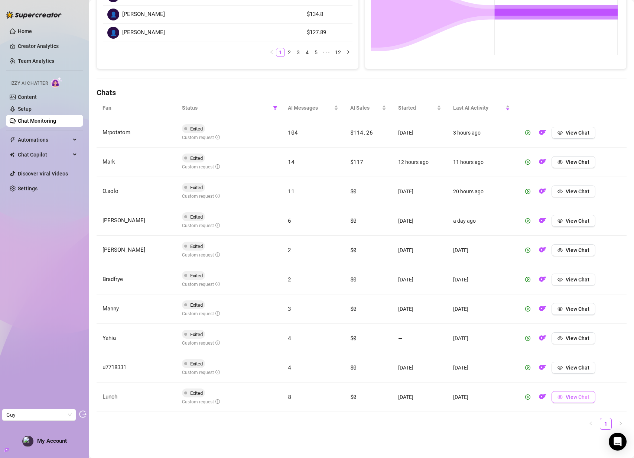
click at [560, 397] on button "View Chat" at bounding box center [574, 397] width 44 height 12
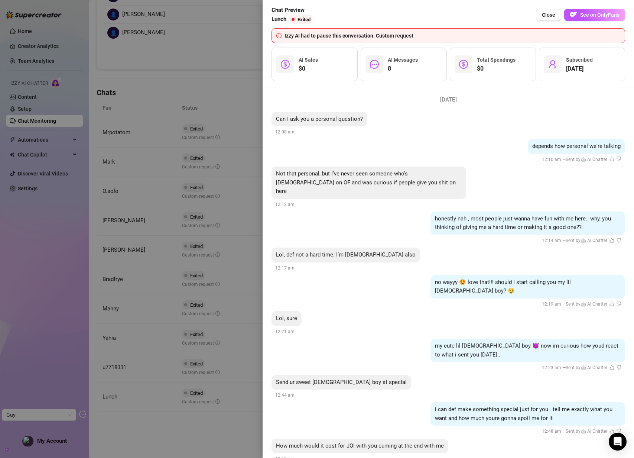
scroll to position [659, 0]
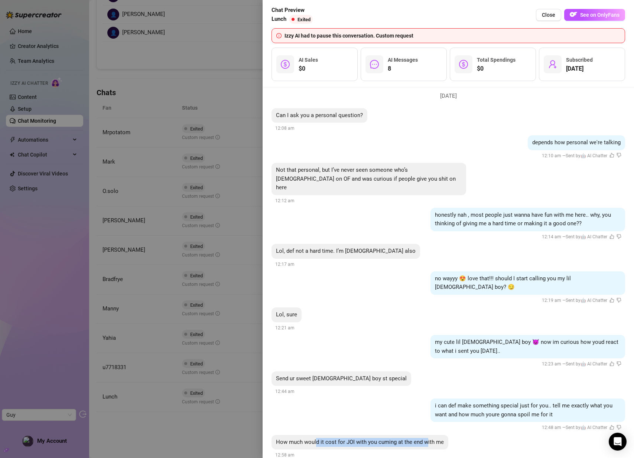
drag, startPoint x: 381, startPoint y: 424, endPoint x: 427, endPoint y: 424, distance: 46.4
click at [427, 438] on span "How much would it cost for JOI with you cuming at the end with me" at bounding box center [360, 441] width 168 height 7
click at [406, 438] on span "How much would it cost for JOI with you cuming at the end with me" at bounding box center [360, 441] width 168 height 7
click at [223, 366] on div at bounding box center [317, 229] width 634 height 458
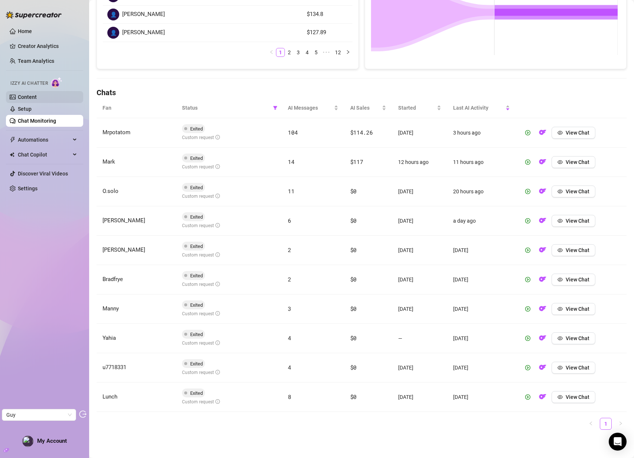
click at [32, 97] on link "Content" at bounding box center [27, 97] width 19 height 6
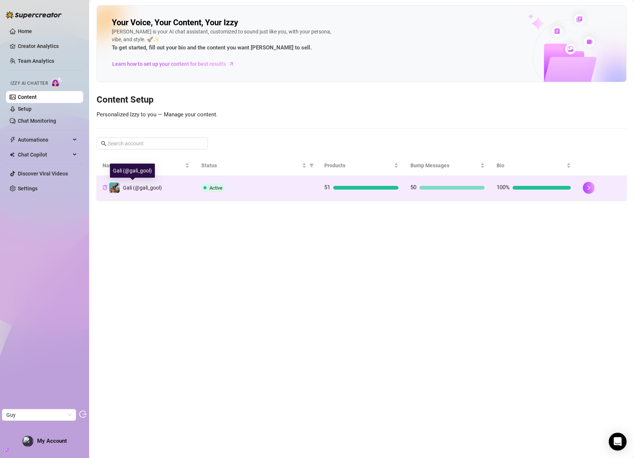
click at [137, 187] on span "Gali (@gali_gool)" at bounding box center [142, 188] width 39 height 6
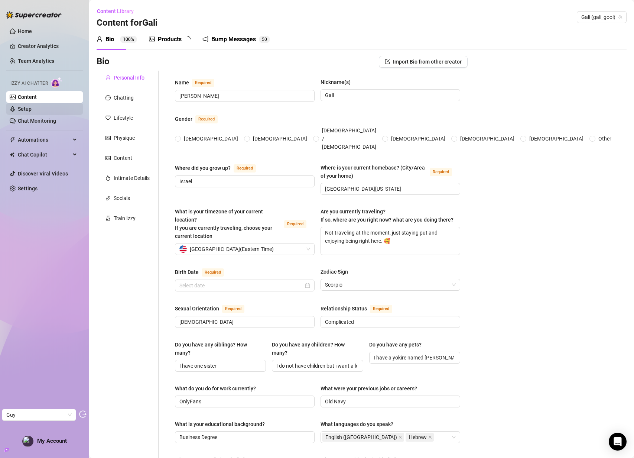
radio input "true"
type input "[DATE]"
click at [25, 108] on link "Setup" at bounding box center [25, 109] width 14 height 6
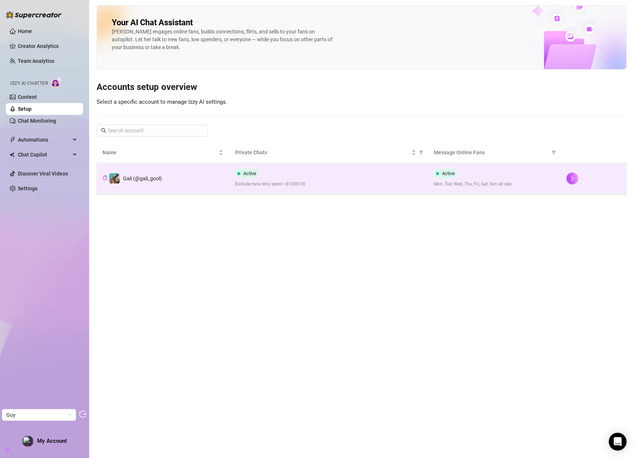
click at [262, 185] on span "Exclude fans who spent >$1000.00" at bounding box center [328, 184] width 187 height 7
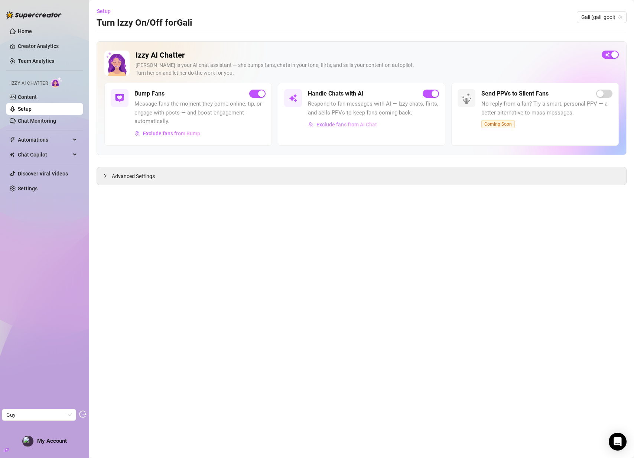
click at [354, 125] on span "Exclude fans from AI Chat" at bounding box center [346, 124] width 61 height 6
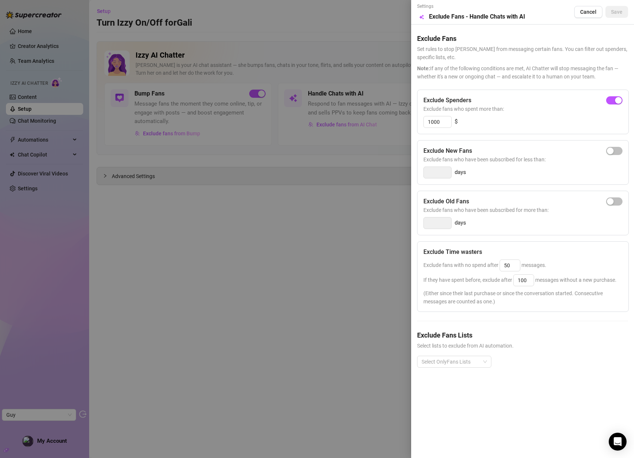
click at [304, 279] on div at bounding box center [317, 229] width 634 height 458
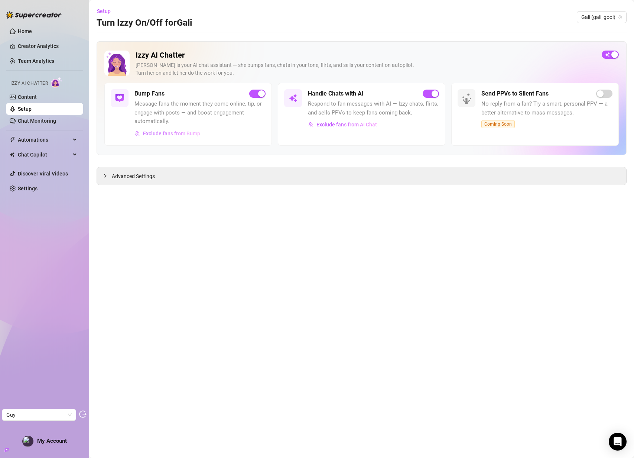
click at [162, 133] on span "Exclude fans from Bump" at bounding box center [171, 133] width 57 height 6
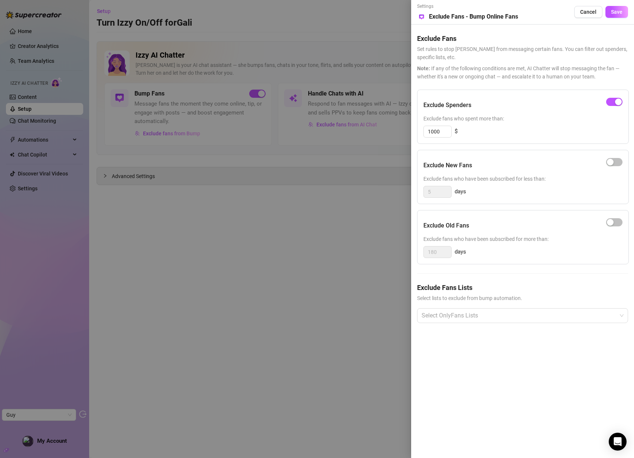
drag, startPoint x: 280, startPoint y: 249, endPoint x: 46, endPoint y: 123, distance: 265.7
click at [280, 249] on div at bounding box center [317, 229] width 634 height 458
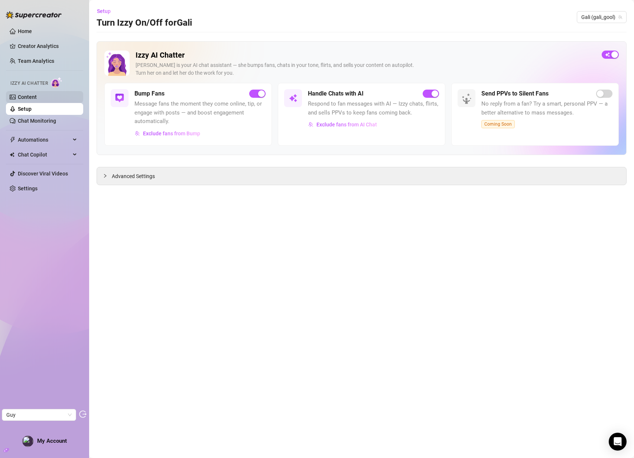
click at [32, 94] on link "Content" at bounding box center [27, 97] width 19 height 6
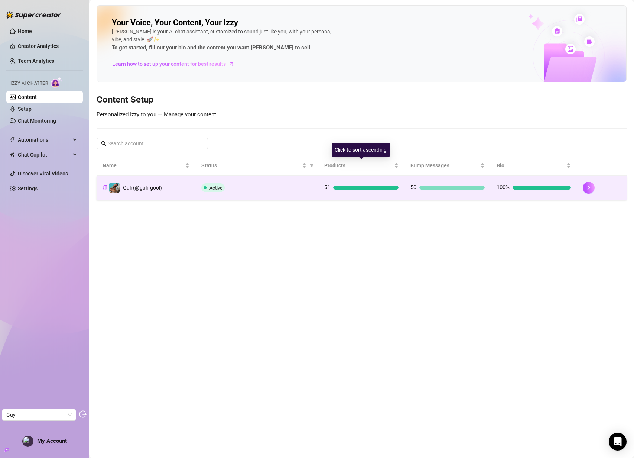
click at [358, 189] on div "51" at bounding box center [361, 187] width 74 height 9
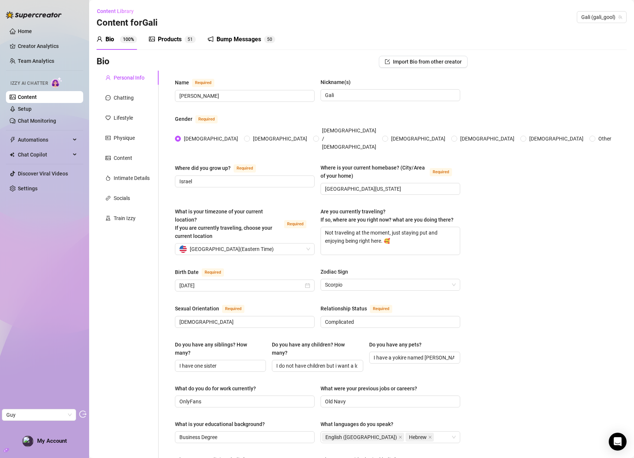
click at [175, 38] on div "Products" at bounding box center [170, 39] width 24 height 9
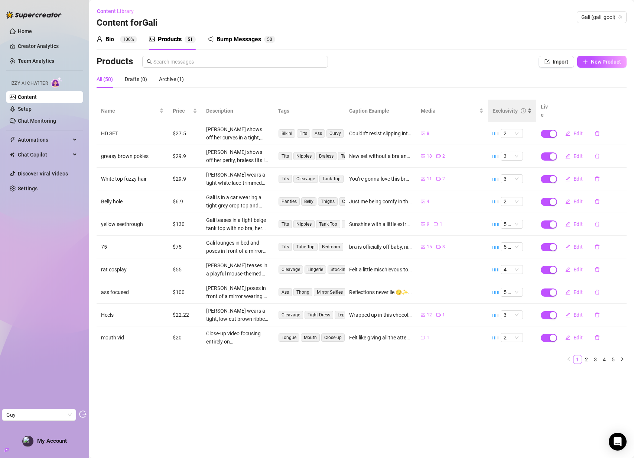
click at [511, 111] on div "Exclusivity" at bounding box center [511, 111] width 39 height 8
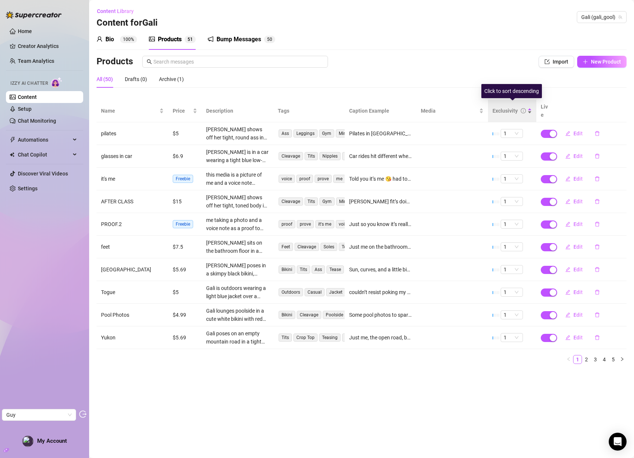
click at [505, 107] on div "Exclusivity" at bounding box center [504, 111] width 25 height 8
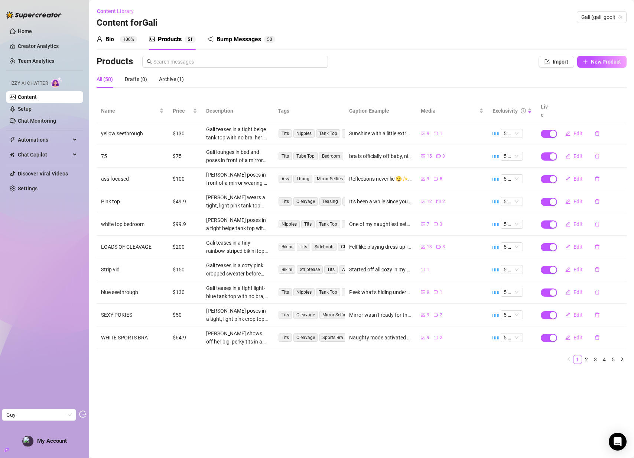
click at [247, 35] on div "Bump Messages" at bounding box center [239, 39] width 45 height 9
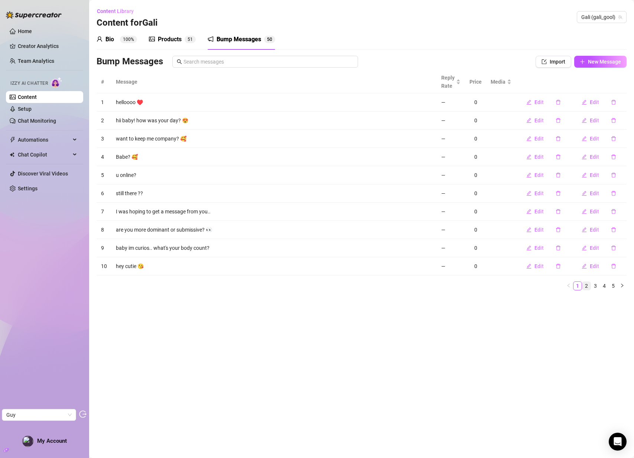
click at [589, 289] on link "2" at bounding box center [586, 286] width 8 height 8
click at [595, 287] on link "3" at bounding box center [595, 286] width 8 height 8
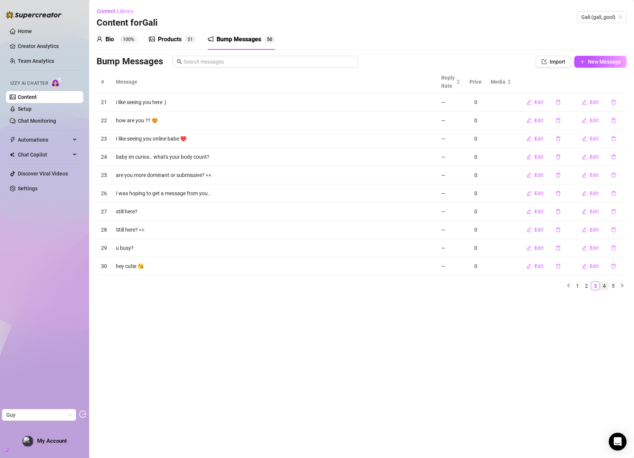
click at [603, 285] on link "4" at bounding box center [604, 286] width 8 height 8
click at [577, 287] on link "1" at bounding box center [577, 286] width 8 height 8
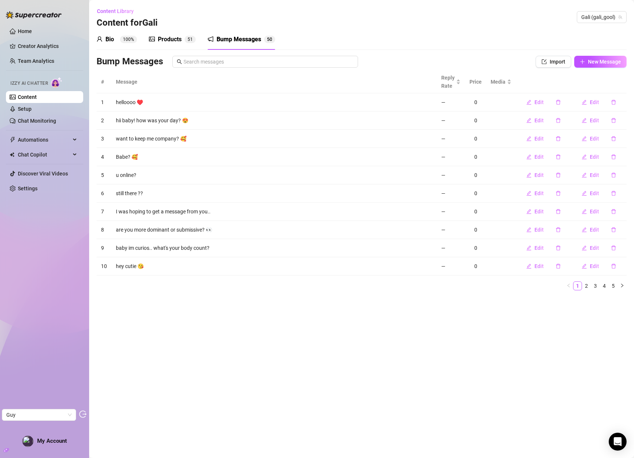
click at [175, 41] on div "Products" at bounding box center [170, 39] width 24 height 9
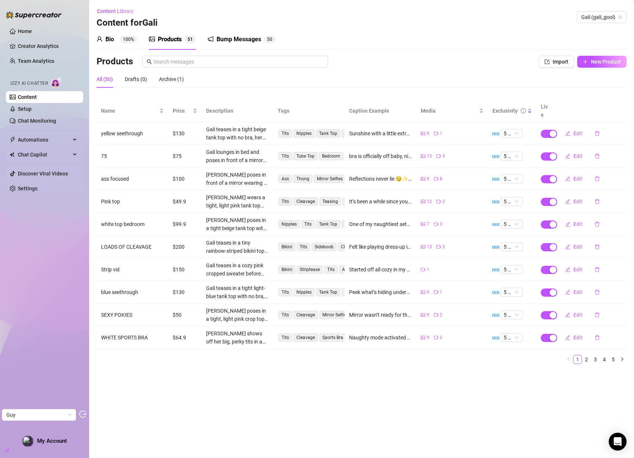
click at [119, 37] on div "Bio 100%" at bounding box center [117, 39] width 40 height 9
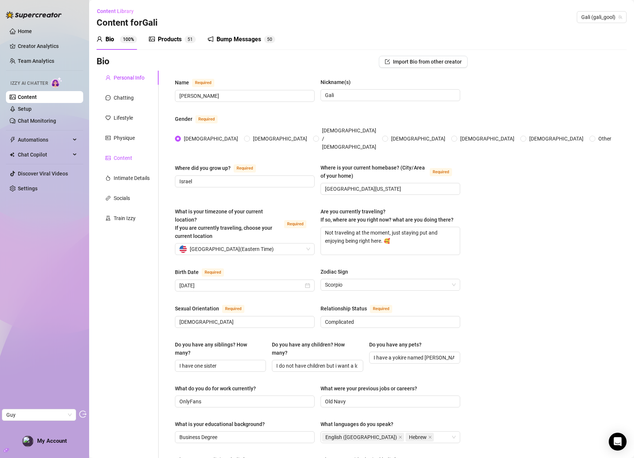
click at [120, 154] on div "Content" at bounding box center [123, 158] width 19 height 8
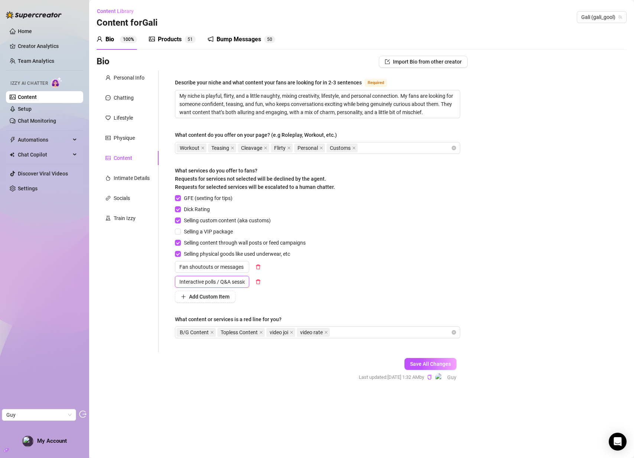
scroll to position [0, 9]
drag, startPoint x: 196, startPoint y: 282, endPoint x: 265, endPoint y: 282, distance: 68.3
click at [265, 282] on div "Interactive polls / Q&A sessions" at bounding box center [242, 282] width 134 height 12
click at [201, 285] on input "Interactive polls / Q&A sessions" at bounding box center [212, 282] width 74 height 12
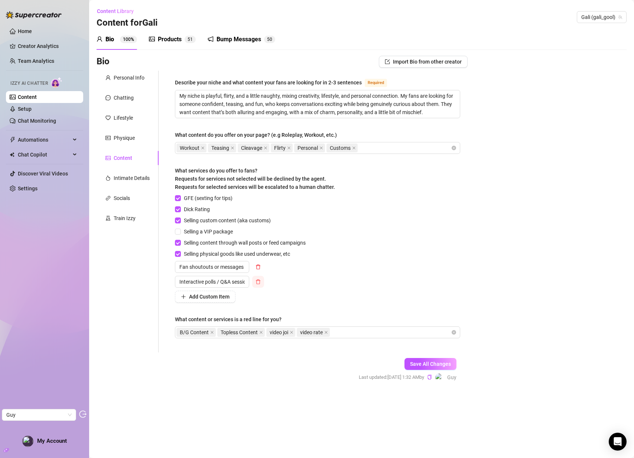
click at [260, 283] on icon "delete" at bounding box center [258, 281] width 5 height 5
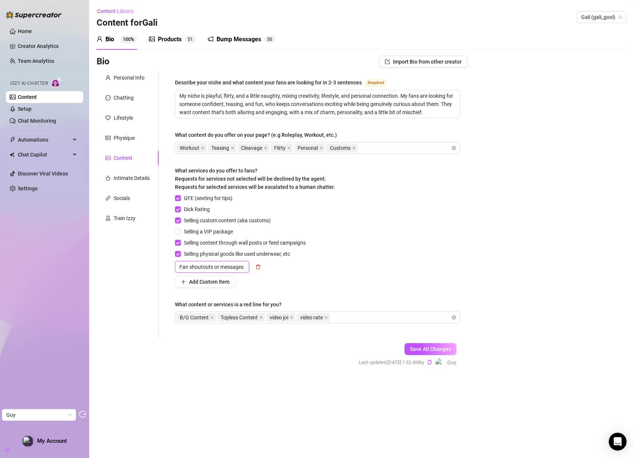
drag, startPoint x: 202, startPoint y: 268, endPoint x: 246, endPoint y: 269, distance: 43.8
click at [260, 269] on div "Fan shoutouts or messages" at bounding box center [219, 267] width 89 height 12
drag, startPoint x: 218, startPoint y: 267, endPoint x: 228, endPoint y: 267, distance: 10.0
click at [218, 267] on input "Fan shoutouts or messages" at bounding box center [212, 267] width 74 height 12
click at [260, 266] on icon "delete" at bounding box center [258, 266] width 5 height 5
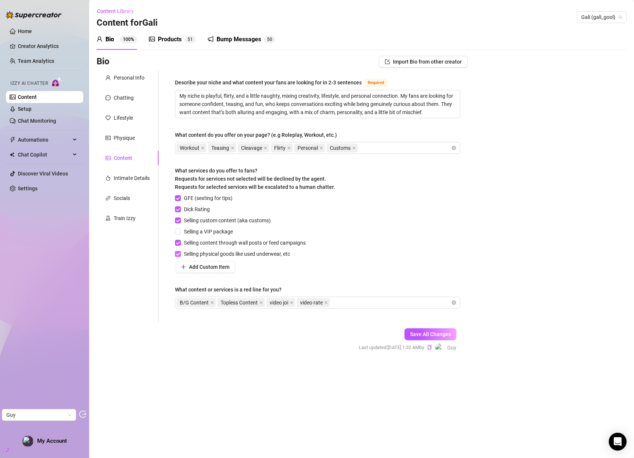
click at [180, 253] on input "Selling physical goods like used underwear, etc" at bounding box center [177, 253] width 5 height 5
checkbox input "false"
click at [179, 242] on input "Selling content through wall posts or feed campaigns" at bounding box center [177, 242] width 5 height 5
checkbox input "false"
click at [429, 334] on span "Save All Changes" at bounding box center [430, 334] width 41 height 6
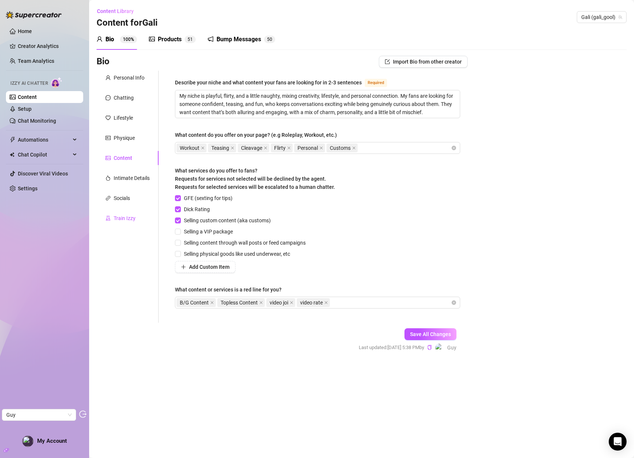
click at [127, 215] on div "Train Izzy" at bounding box center [125, 218] width 22 height 8
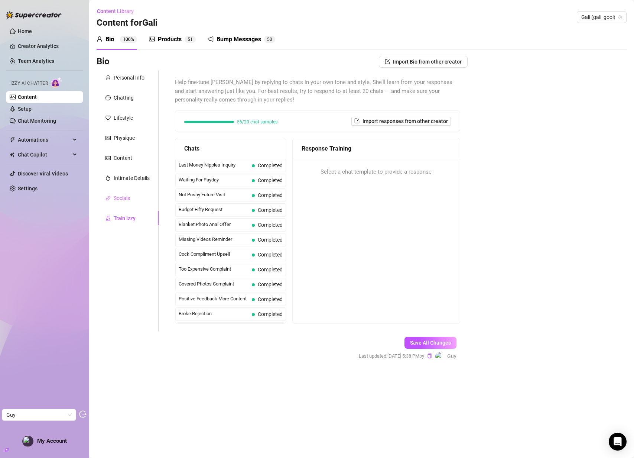
click at [125, 204] on div "Socials" at bounding box center [128, 198] width 62 height 14
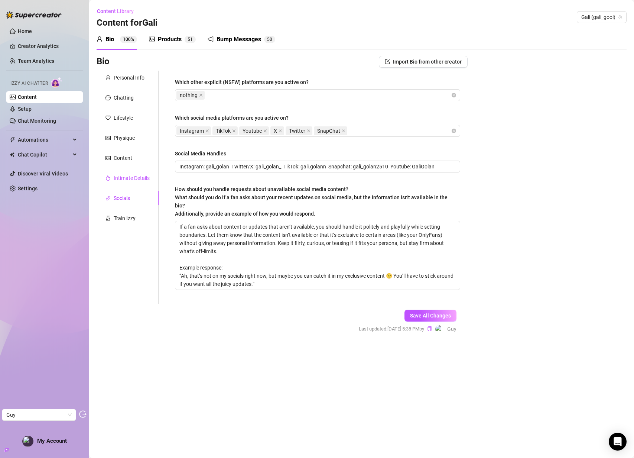
click at [133, 174] on div "Intimate Details" at bounding box center [132, 178] width 36 height 8
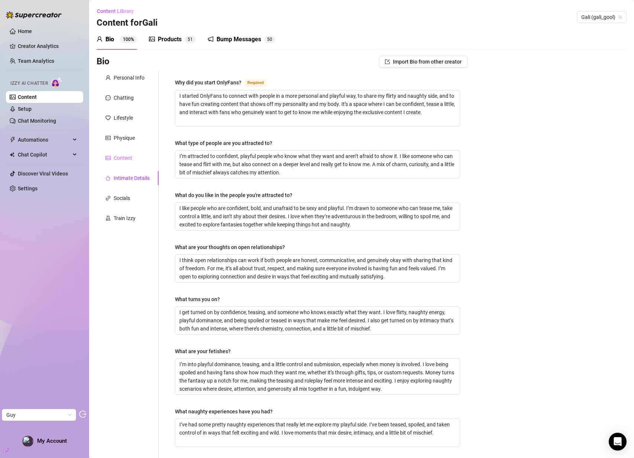
click at [130, 152] on div "Content" at bounding box center [128, 158] width 62 height 14
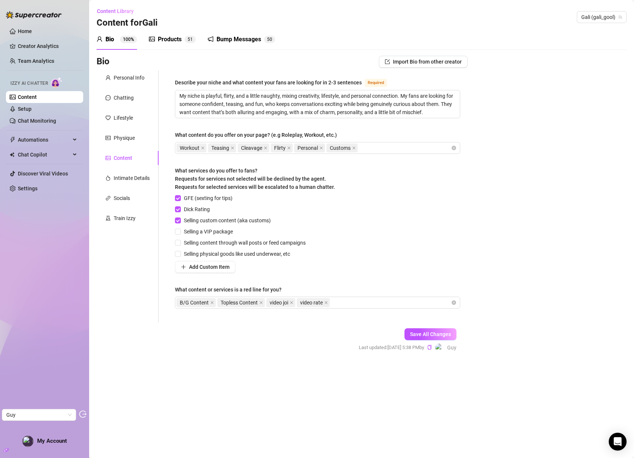
drag, startPoint x: 239, startPoint y: 36, endPoint x: 191, endPoint y: 35, distance: 48.7
click at [238, 36] on div "Bump Messages" at bounding box center [239, 39] width 45 height 9
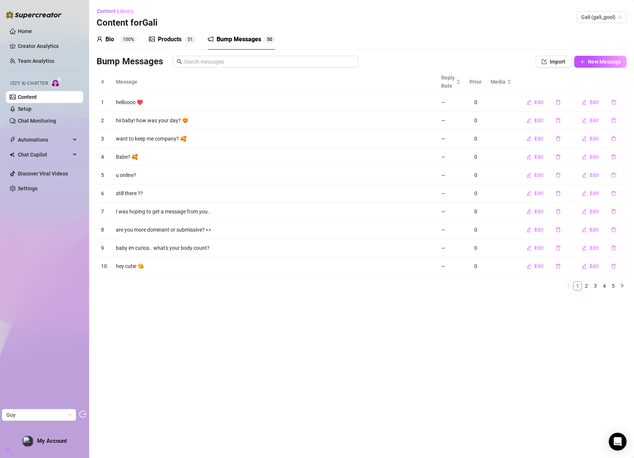
click at [182, 35] on div "Products 5 1" at bounding box center [172, 39] width 47 height 9
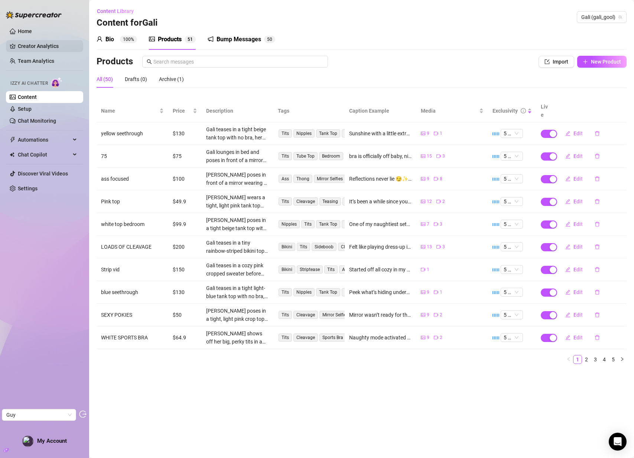
click at [38, 44] on link "Creator Analytics" at bounding box center [47, 46] width 59 height 12
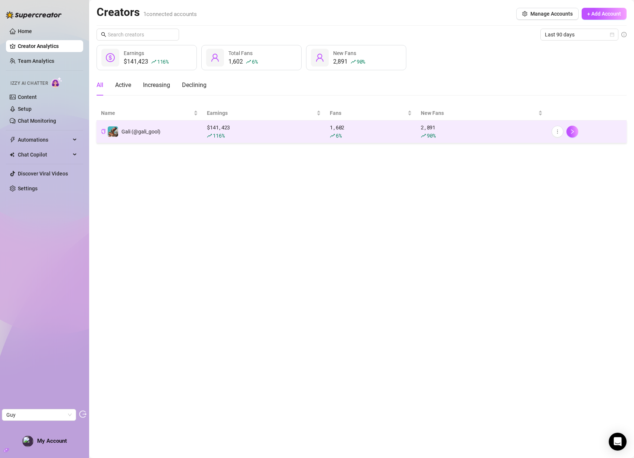
click at [171, 132] on td "Gali (@gali_gool)" at bounding box center [150, 131] width 106 height 23
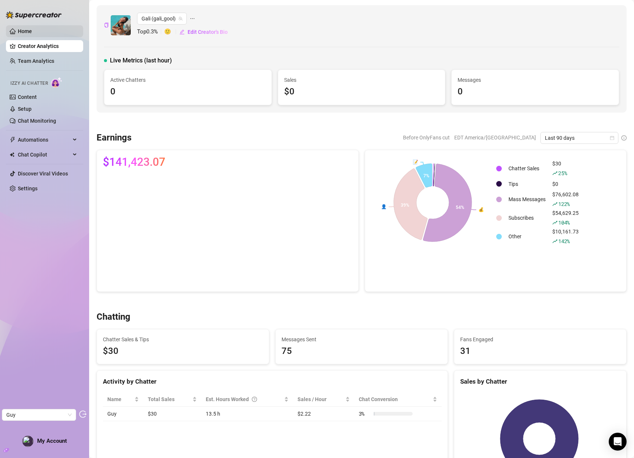
click at [32, 32] on link "Home" at bounding box center [25, 31] width 14 height 6
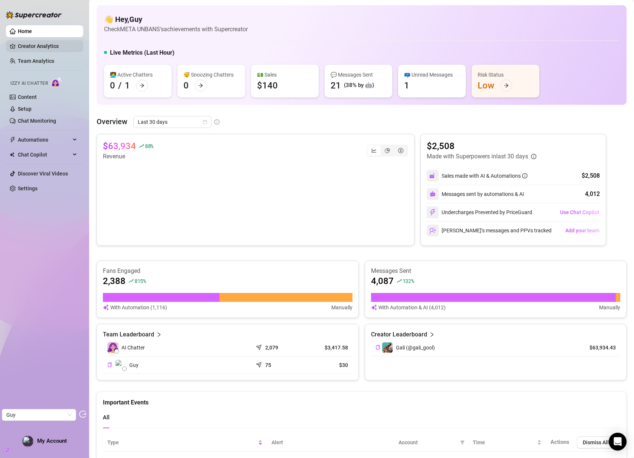
click at [50, 51] on link "Creator Analytics" at bounding box center [47, 46] width 59 height 12
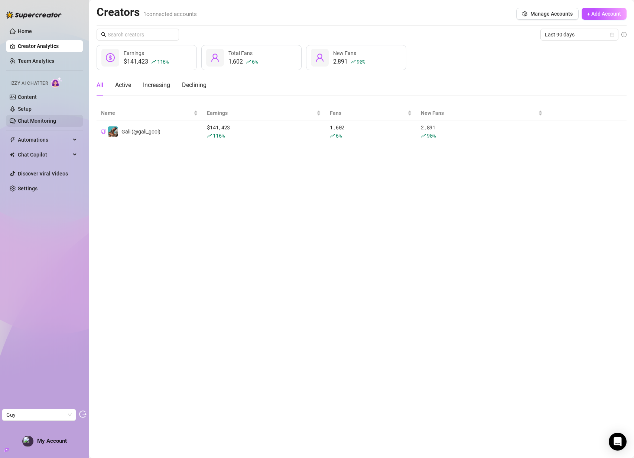
click at [33, 118] on link "Chat Monitoring" at bounding box center [37, 121] width 38 height 6
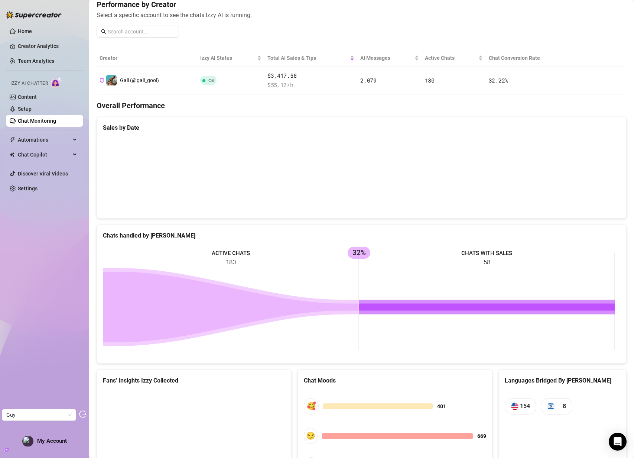
scroll to position [103, 0]
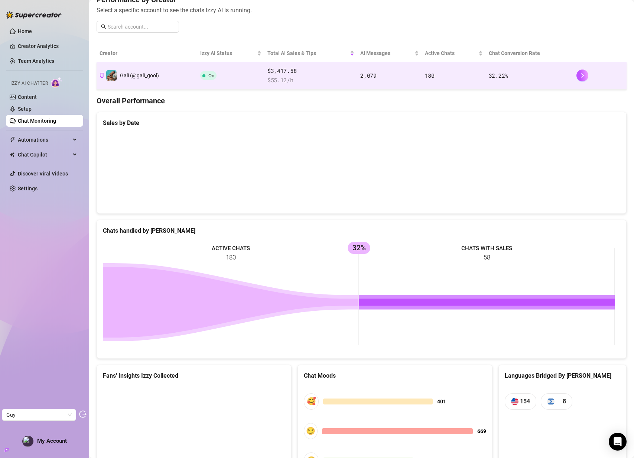
click at [254, 68] on td "On" at bounding box center [230, 75] width 67 height 27
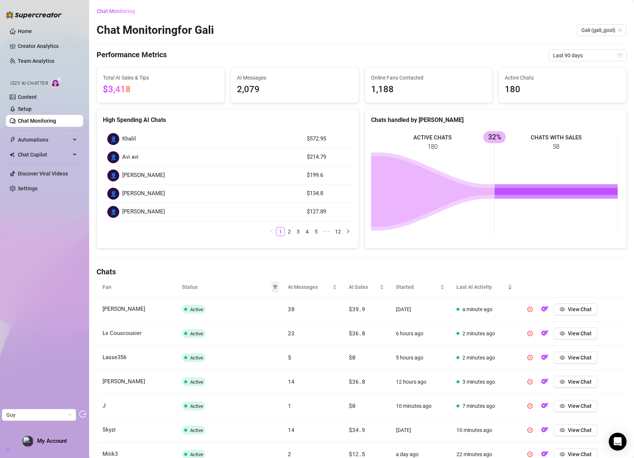
click at [272, 283] on span at bounding box center [275, 286] width 7 height 11
click at [274, 286] on icon "filter" at bounding box center [275, 287] width 4 height 4
click at [274, 287] on icon "filter" at bounding box center [275, 287] width 4 height 4
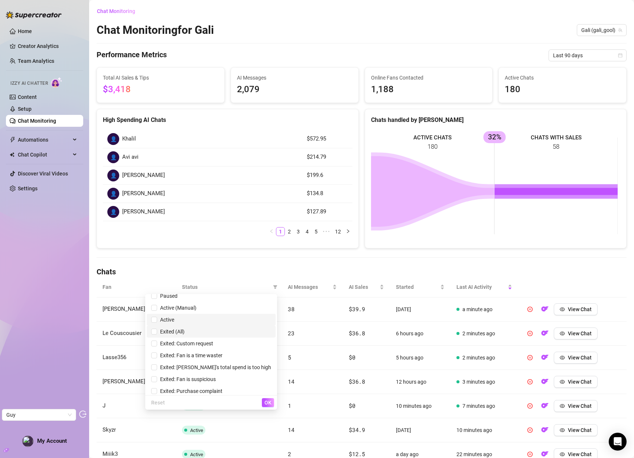
scroll to position [21, 0]
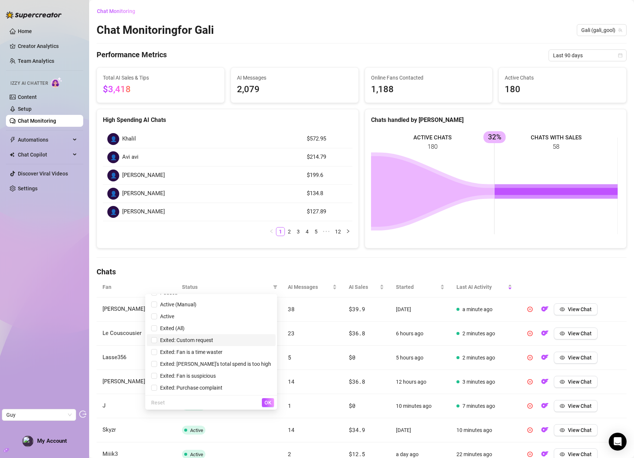
click at [215, 344] on li "Exited: Custom request" at bounding box center [211, 340] width 129 height 12
checkbox input "true"
click at [269, 400] on span "OK" at bounding box center [267, 402] width 7 height 6
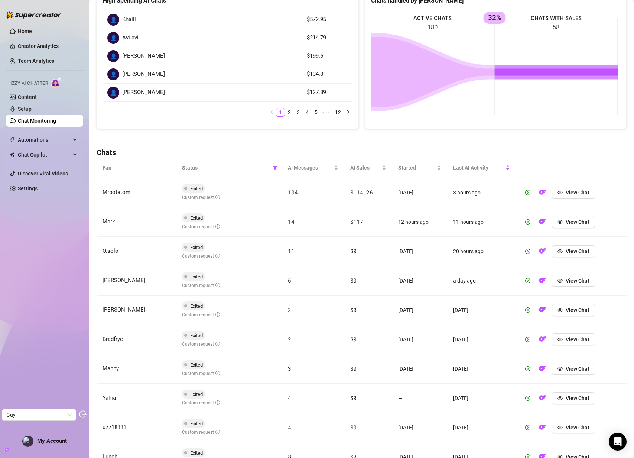
scroll to position [130, 0]
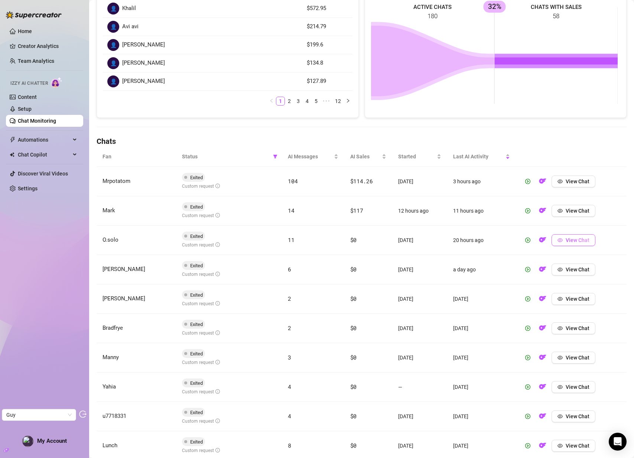
click at [573, 241] on span "View Chat" at bounding box center [578, 240] width 24 height 6
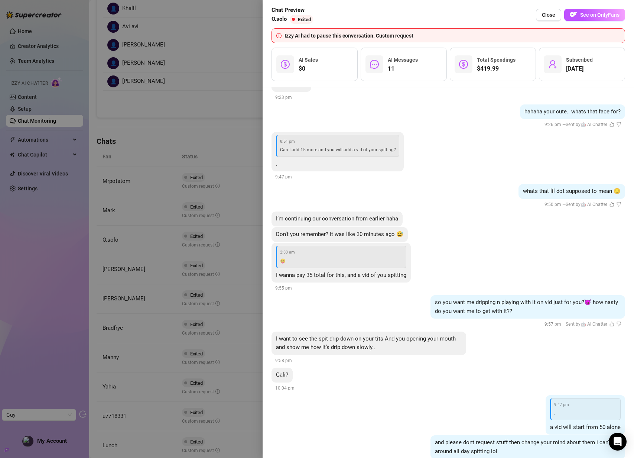
scroll to position [4866, 0]
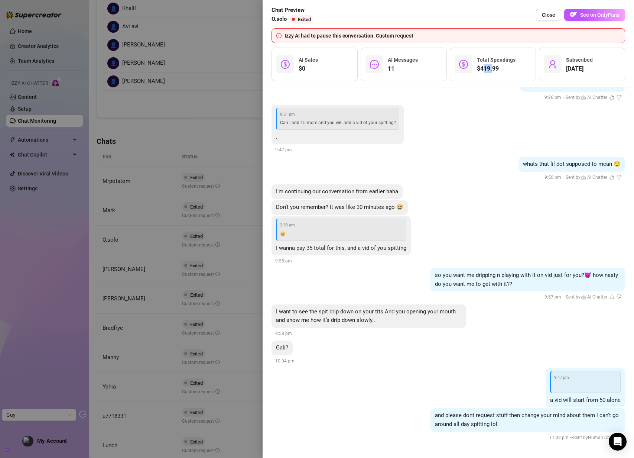
drag, startPoint x: 482, startPoint y: 69, endPoint x: 491, endPoint y: 70, distance: 8.9
click at [491, 70] on span "$419.99" at bounding box center [496, 68] width 39 height 9
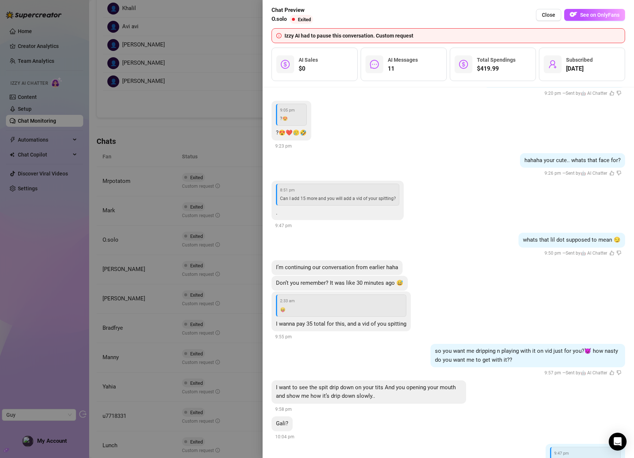
scroll to position [4746, 0]
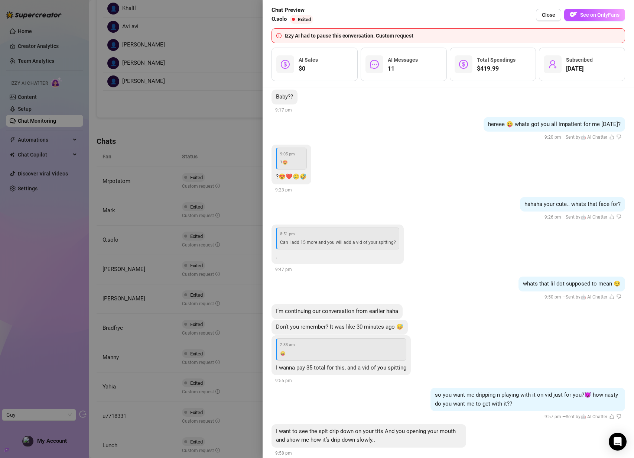
click at [155, 262] on div at bounding box center [317, 229] width 634 height 458
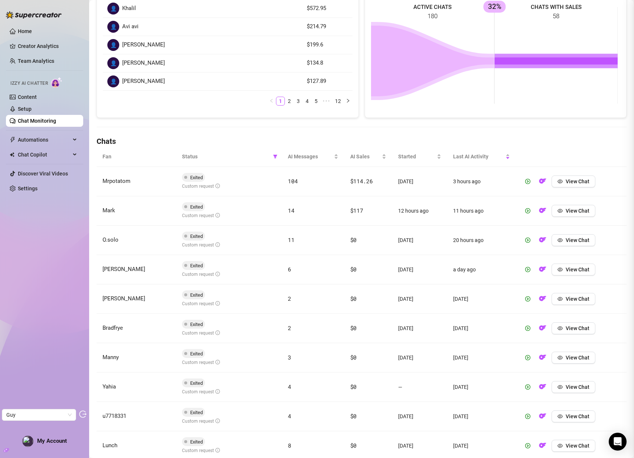
scroll to position [0, 0]
click at [574, 269] on span "View Chat" at bounding box center [578, 269] width 24 height 6
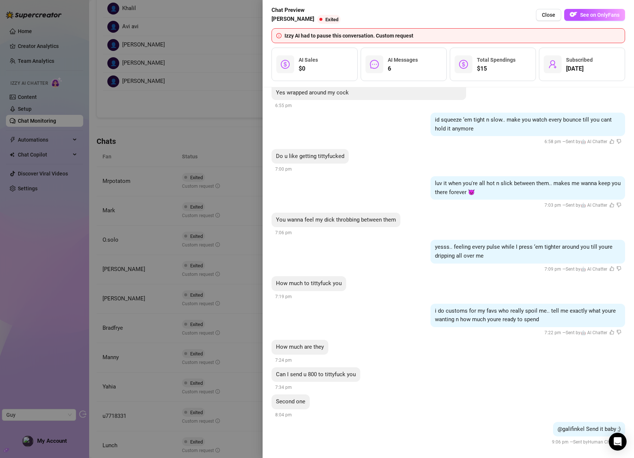
scroll to position [3202, 0]
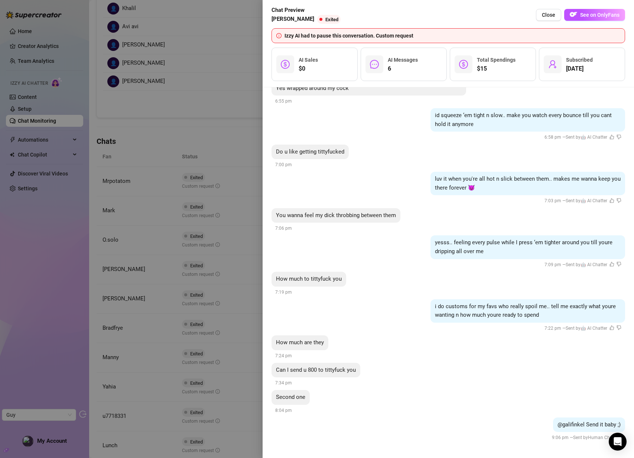
click at [188, 334] on div at bounding box center [317, 229] width 634 height 458
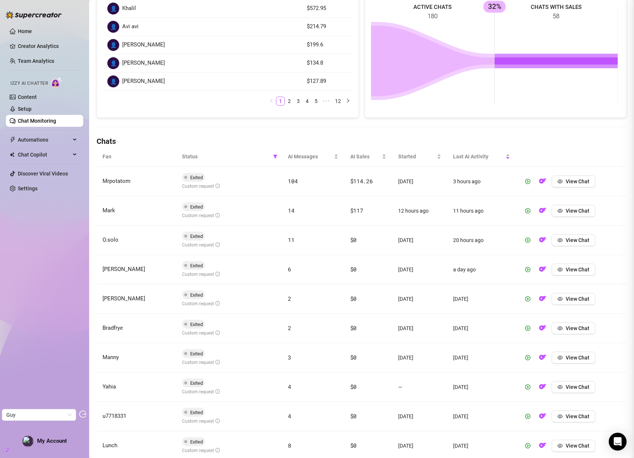
scroll to position [0, 0]
click at [53, 143] on span "Automations" at bounding box center [44, 140] width 53 height 12
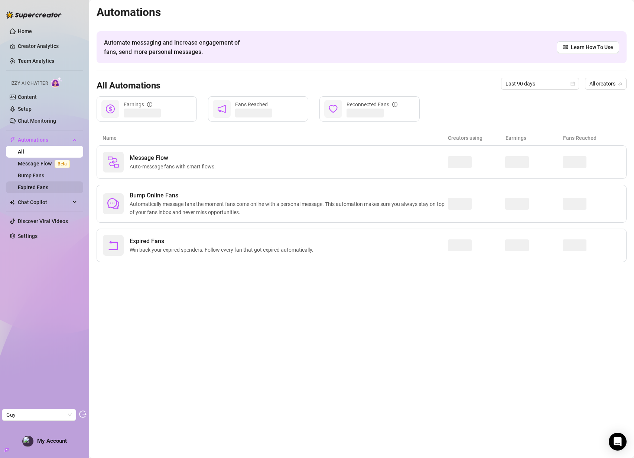
click at [40, 184] on link "Expired Fans" at bounding box center [33, 187] width 30 height 6
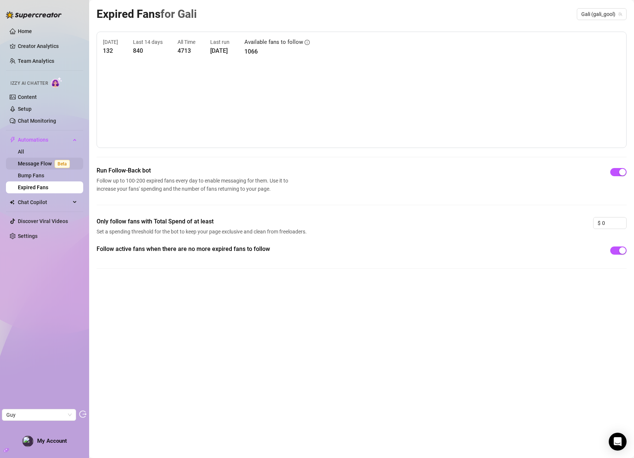
click at [30, 164] on link "Message Flow Beta" at bounding box center [45, 163] width 55 height 6
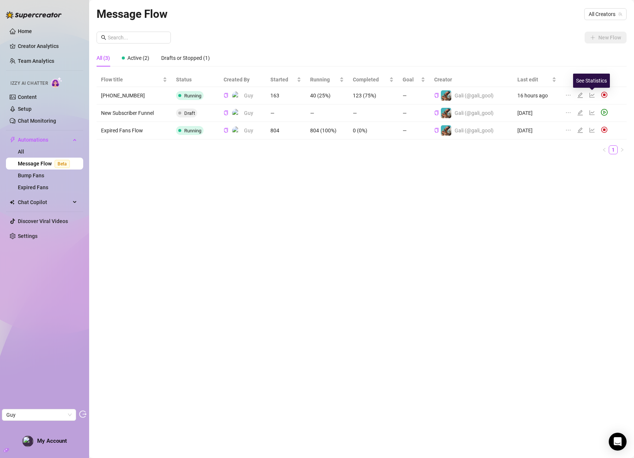
click at [591, 95] on icon "line-chart" at bounding box center [591, 95] width 5 height 5
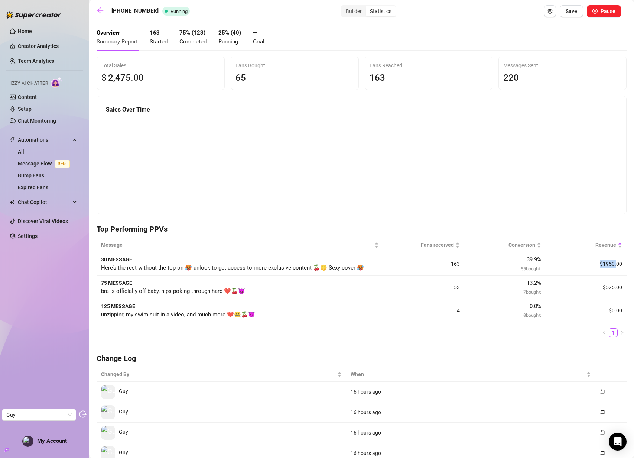
drag, startPoint x: 594, startPoint y: 264, endPoint x: 610, endPoint y: 269, distance: 16.2
click at [612, 266] on td "$1950.00" at bounding box center [586, 263] width 81 height 23
click at [605, 288] on td "$525.00" at bounding box center [586, 287] width 81 height 23
click at [37, 162] on link "Message Flow Beta" at bounding box center [45, 163] width 55 height 6
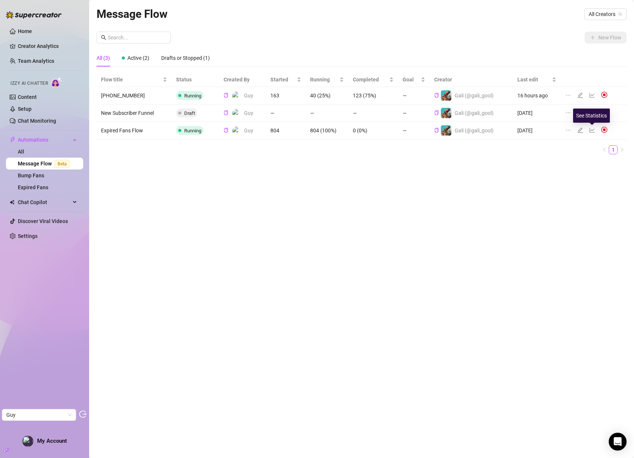
click at [594, 130] on icon "line-chart" at bounding box center [592, 130] width 6 height 6
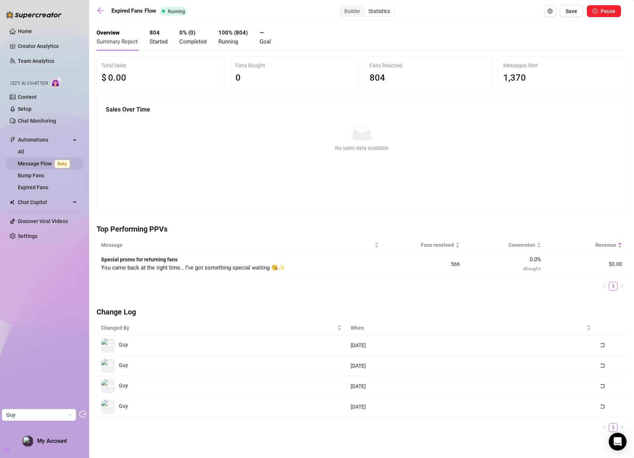
click at [38, 163] on link "Message Flow Beta" at bounding box center [45, 163] width 55 height 6
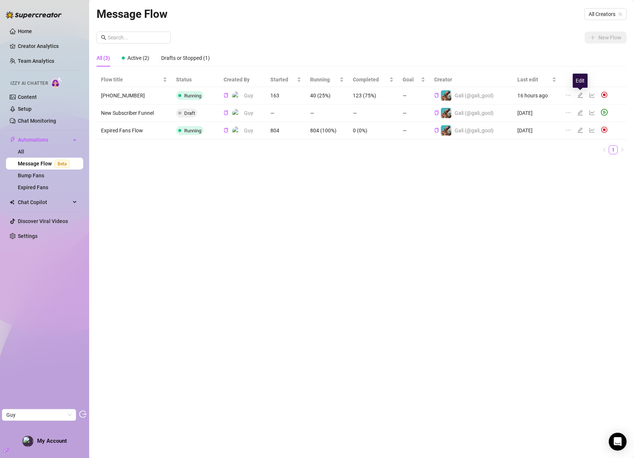
click at [582, 96] on icon "edit" at bounding box center [580, 95] width 6 height 6
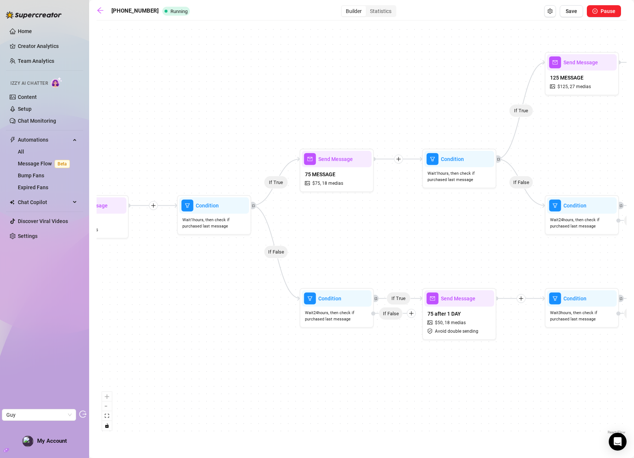
drag, startPoint x: 175, startPoint y: 217, endPoint x: 235, endPoint y: 149, distance: 90.0
click at [234, 151] on div "If True If False If True If False If True If True If True If True If True If Fa…" at bounding box center [362, 230] width 530 height 412
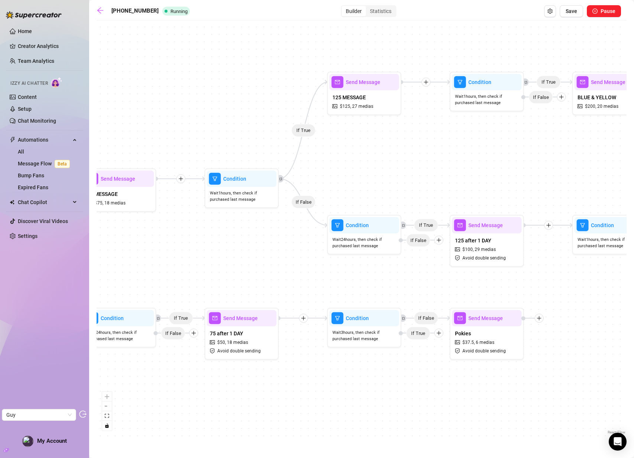
drag, startPoint x: 406, startPoint y: 99, endPoint x: 237, endPoint y: 112, distance: 169.5
click at [237, 112] on div "If True If False If True If False If True If True If True If True If True If Fa…" at bounding box center [362, 230] width 530 height 412
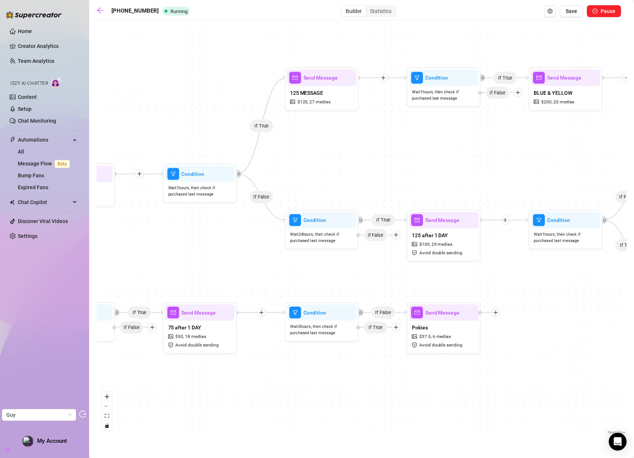
drag, startPoint x: 511, startPoint y: 168, endPoint x: 525, endPoint y: 161, distance: 16.0
click at [527, 162] on div "If True If False If True If False If True If True If True If True If True If Fa…" at bounding box center [362, 230] width 530 height 412
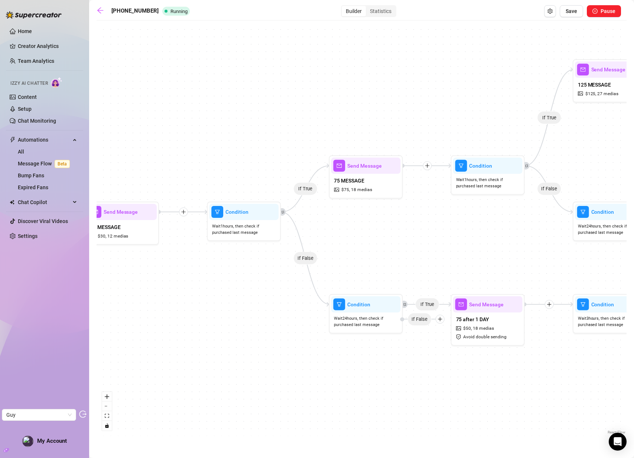
drag, startPoint x: 175, startPoint y: 108, endPoint x: 374, endPoint y: 99, distance: 199.6
click at [384, 100] on div "If True If False If True If False If True If True If True If True If True If Fa…" at bounding box center [362, 230] width 530 height 412
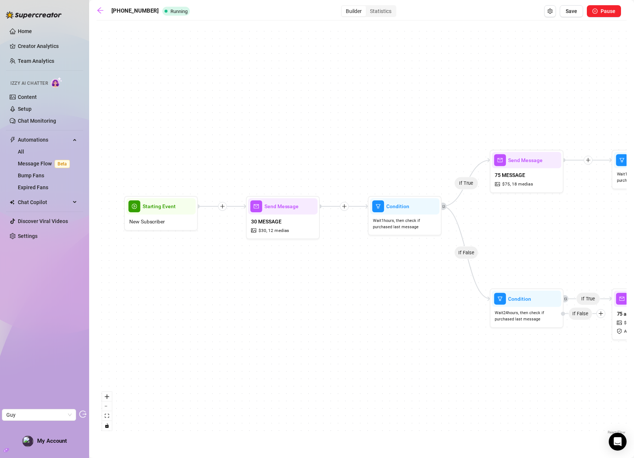
drag, startPoint x: 265, startPoint y: 97, endPoint x: 328, endPoint y: 98, distance: 63.2
click at [353, 93] on div "If True If False If True If False If True If True If True If True If True If Fa…" at bounding box center [362, 230] width 530 height 412
click at [261, 224] on span "30 MESSAGE" at bounding box center [265, 221] width 30 height 8
type textarea "Here’s the rest without the top on 🥵 unlock to get access to more exclusive con…"
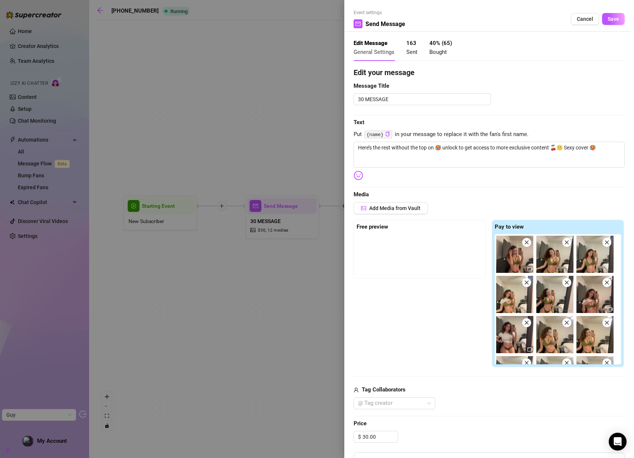
click at [261, 130] on div at bounding box center [317, 229] width 634 height 458
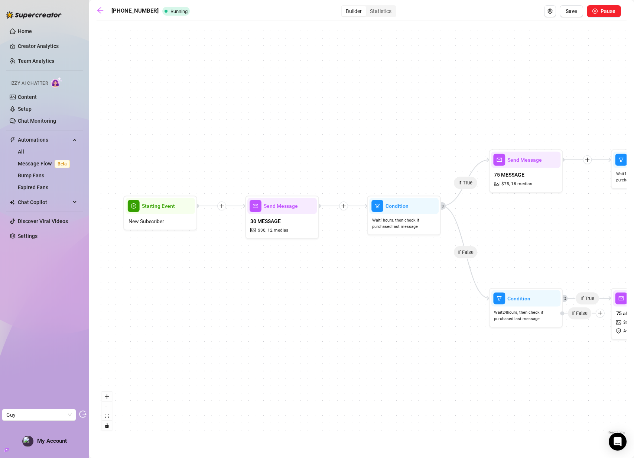
click at [220, 208] on icon "plus" at bounding box center [221, 205] width 5 height 5
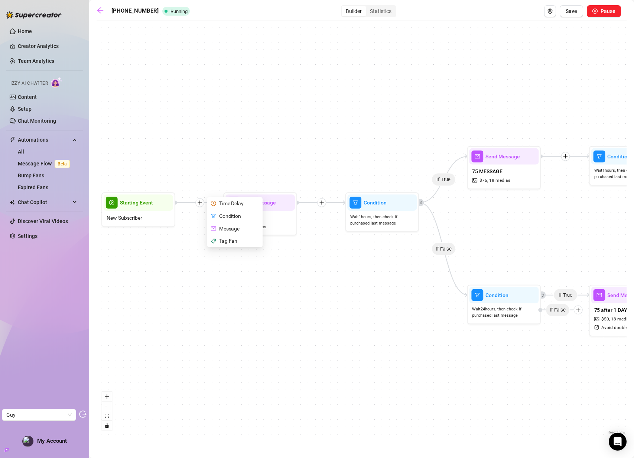
drag, startPoint x: 545, startPoint y: 254, endPoint x: 474, endPoint y: 248, distance: 71.2
click at [474, 249] on div "Time Delay Condition Message Tag Fan If True If False If True If False If True …" at bounding box center [362, 230] width 530 height 412
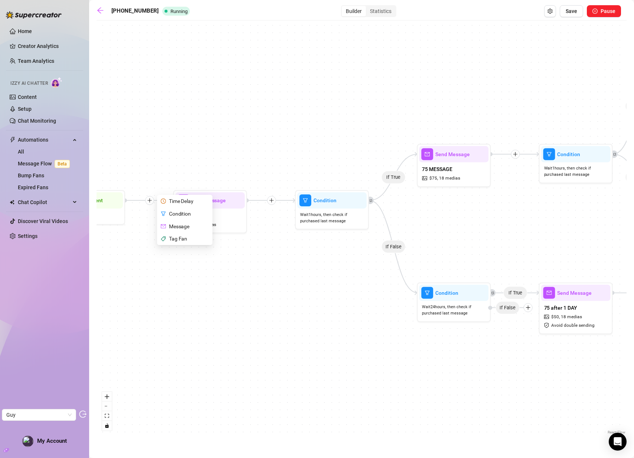
click at [476, 245] on div "Time Delay Condition Message Tag Fan If True If False If True If False If True …" at bounding box center [362, 230] width 530 height 412
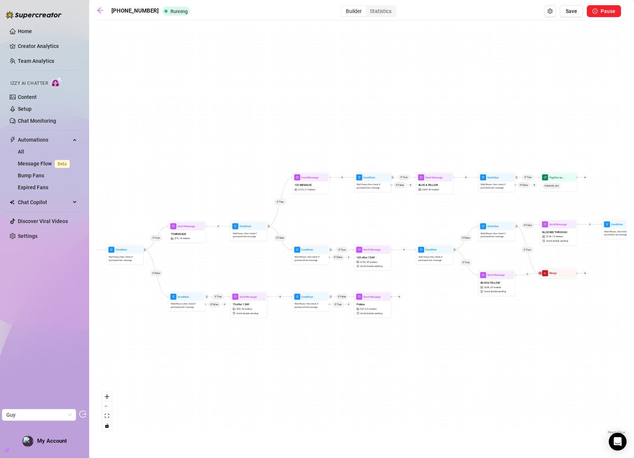
drag, startPoint x: 547, startPoint y: 240, endPoint x: 268, endPoint y: 259, distance: 279.3
click at [268, 259] on div "If True If False If True If False If True If True If True If True If True If Fa…" at bounding box center [362, 230] width 530 height 412
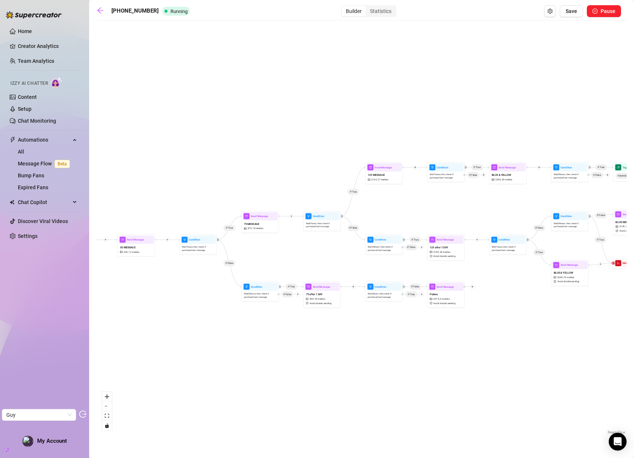
drag, startPoint x: 243, startPoint y: 266, endPoint x: 316, endPoint y: 256, distance: 73.9
click at [316, 256] on div "If True If False If True If False If True If True If True If True If True If Fa…" at bounding box center [362, 230] width 530 height 412
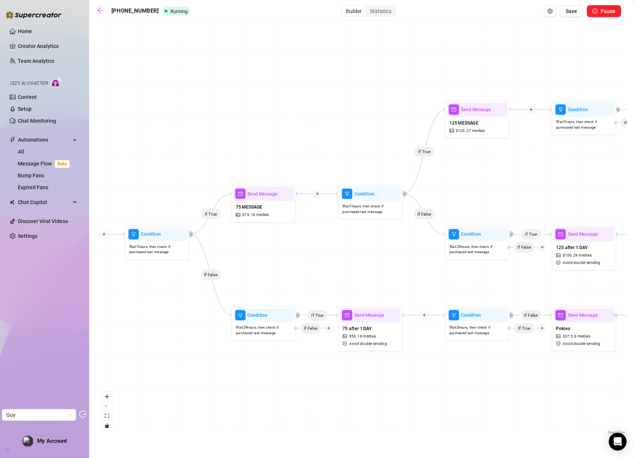
drag, startPoint x: 302, startPoint y: 256, endPoint x: 344, endPoint y: 253, distance: 41.4
click at [344, 253] on div "If True If False If True If False If True If True If True If True If True If Fa…" at bounding box center [362, 230] width 530 height 412
click at [36, 121] on link "Chat Monitoring" at bounding box center [37, 121] width 38 height 6
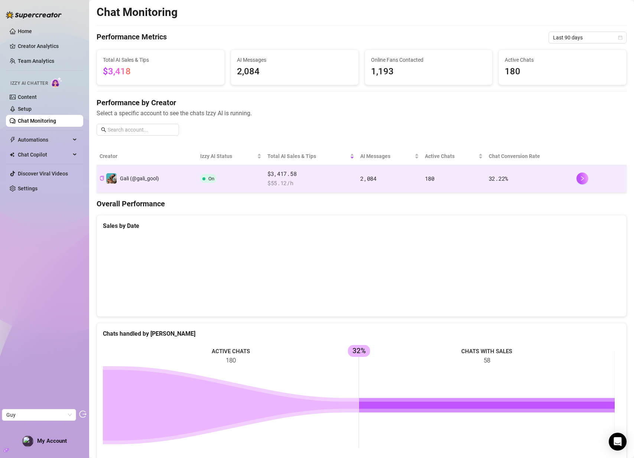
click at [249, 176] on td "On" at bounding box center [230, 178] width 67 height 27
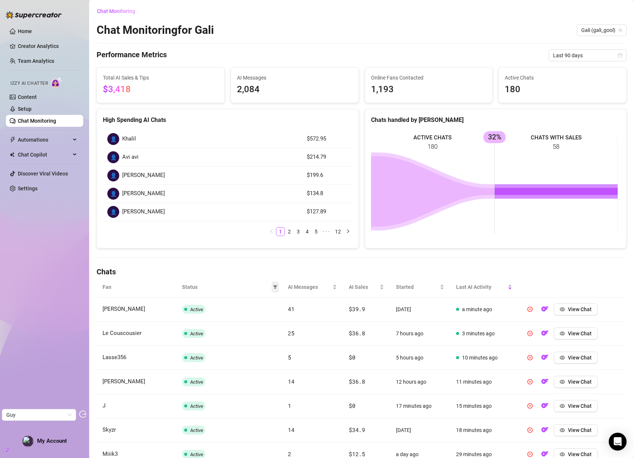
click at [273, 286] on icon "filter" at bounding box center [275, 287] width 4 height 4
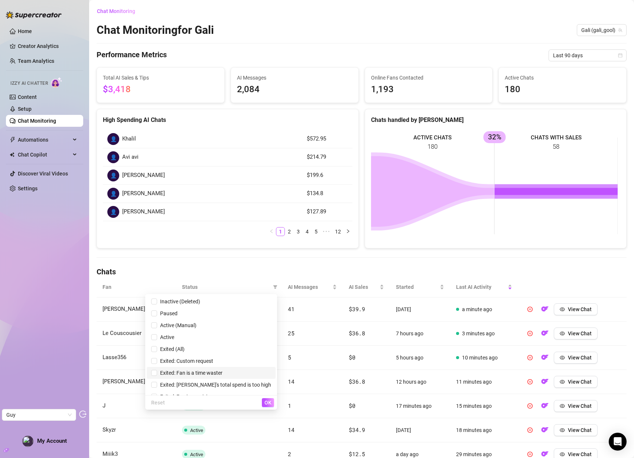
click at [222, 373] on span "Exited: Fan is a time waster" at bounding box center [189, 373] width 65 height 6
checkbox input "true"
click at [266, 402] on span "OK" at bounding box center [267, 402] width 7 height 6
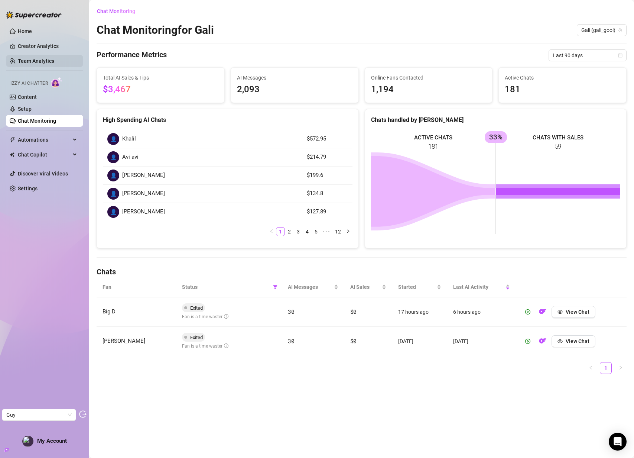
click at [42, 60] on link "Team Analytics" at bounding box center [36, 61] width 36 height 6
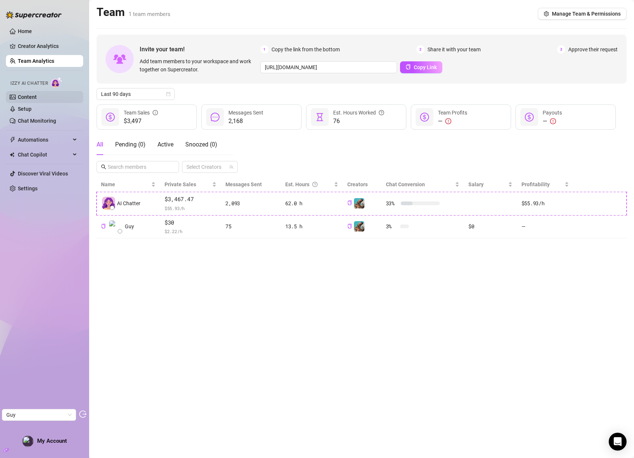
click at [35, 99] on link "Content" at bounding box center [27, 97] width 19 height 6
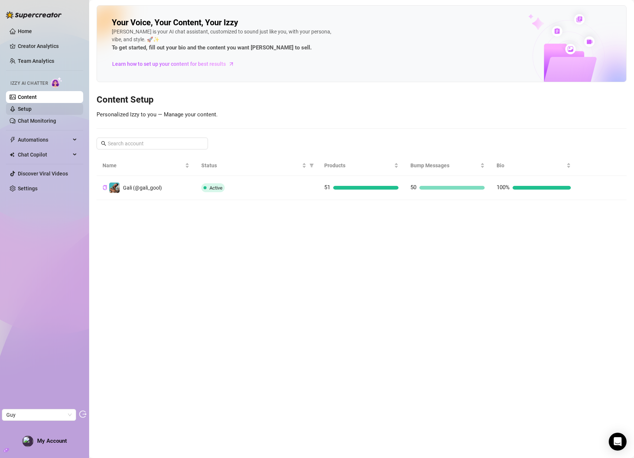
click at [32, 111] on link "Setup" at bounding box center [25, 109] width 14 height 6
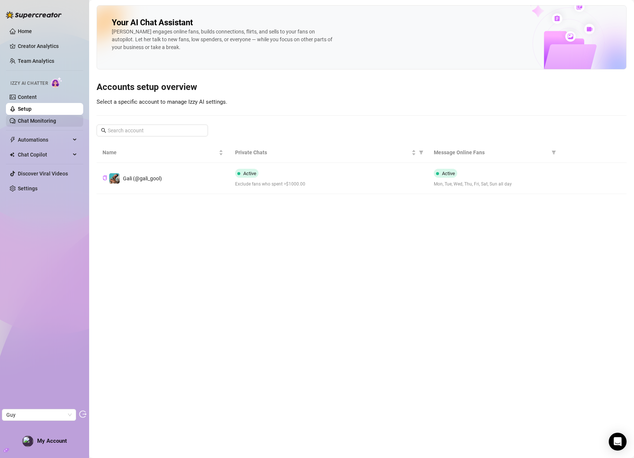
click at [39, 121] on link "Chat Monitoring" at bounding box center [37, 121] width 38 height 6
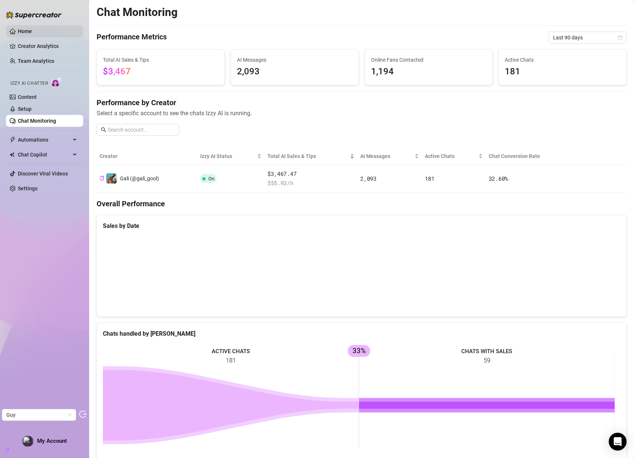
click at [32, 34] on link "Home" at bounding box center [25, 31] width 14 height 6
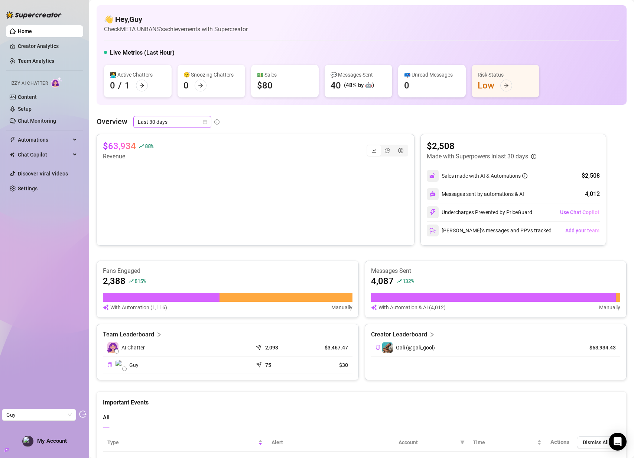
click at [173, 123] on span "Last 30 days" at bounding box center [172, 121] width 69 height 11
click at [174, 174] on div "Last 90 days" at bounding box center [172, 172] width 66 height 8
click at [43, 46] on link "Creator Analytics" at bounding box center [47, 46] width 59 height 12
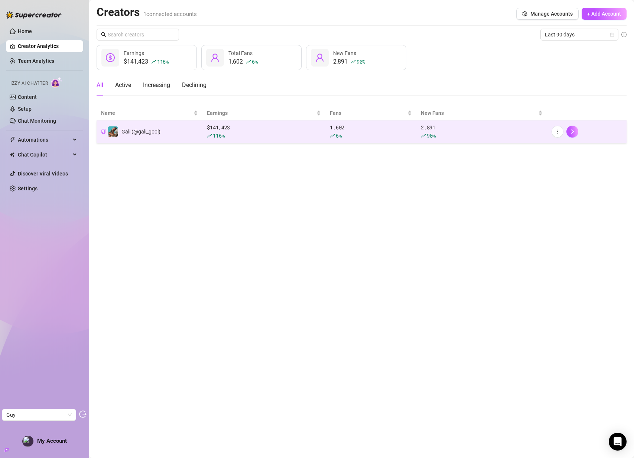
click at [408, 134] on div "6 %" at bounding box center [371, 135] width 82 height 8
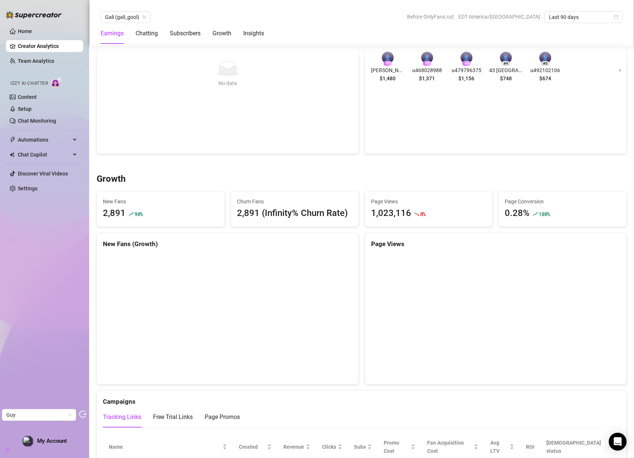
scroll to position [553, 0]
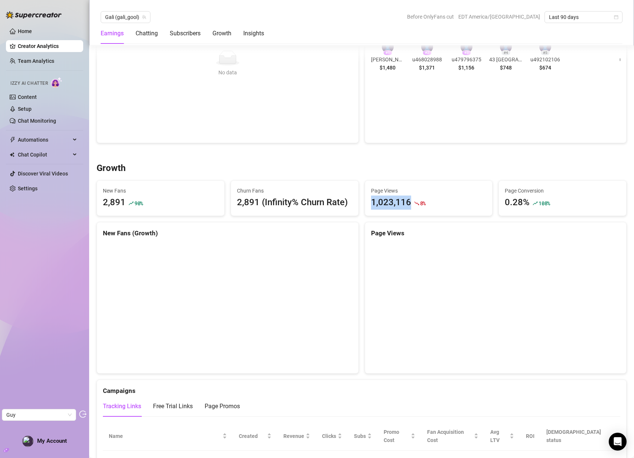
drag, startPoint x: 370, startPoint y: 202, endPoint x: 410, endPoint y: 203, distance: 40.1
click at [411, 202] on div "1,023,116 8 %" at bounding box center [429, 202] width 116 height 14
click at [383, 204] on div "1,023,116" at bounding box center [391, 202] width 40 height 14
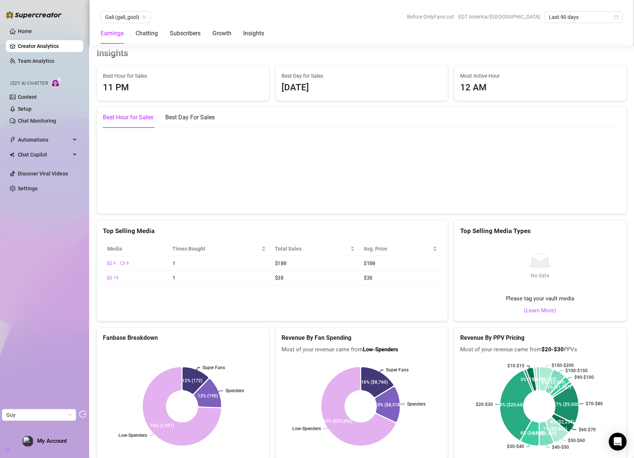
scroll to position [1055, 0]
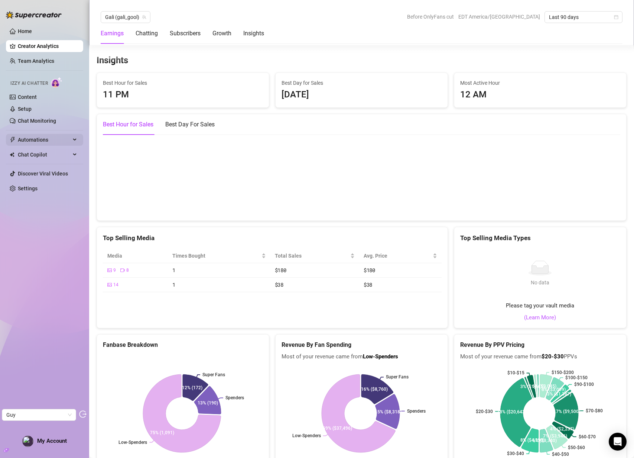
click at [37, 139] on span "Automations" at bounding box center [44, 140] width 53 height 12
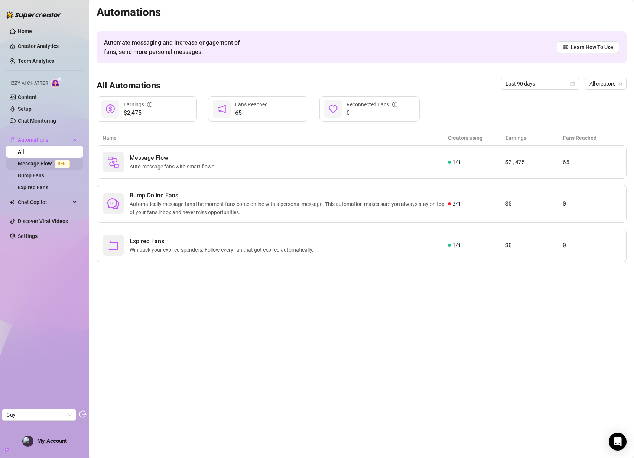
click at [38, 162] on link "Message Flow Beta" at bounding box center [45, 163] width 55 height 6
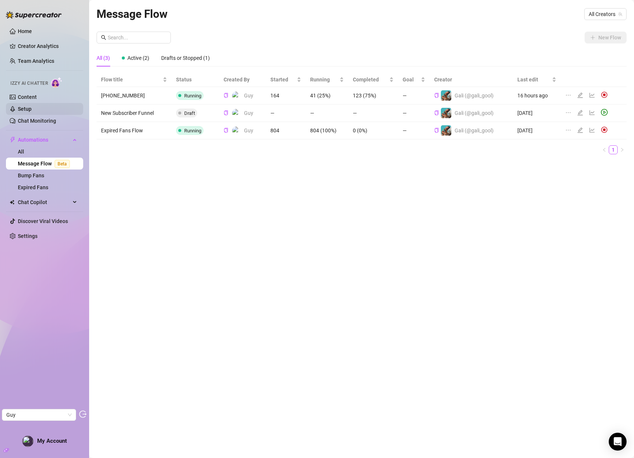
click at [18, 110] on link "Setup" at bounding box center [25, 109] width 14 height 6
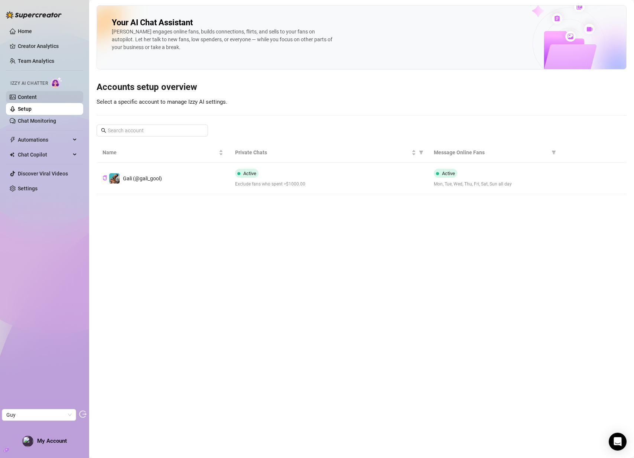
click at [35, 94] on link "Content" at bounding box center [27, 97] width 19 height 6
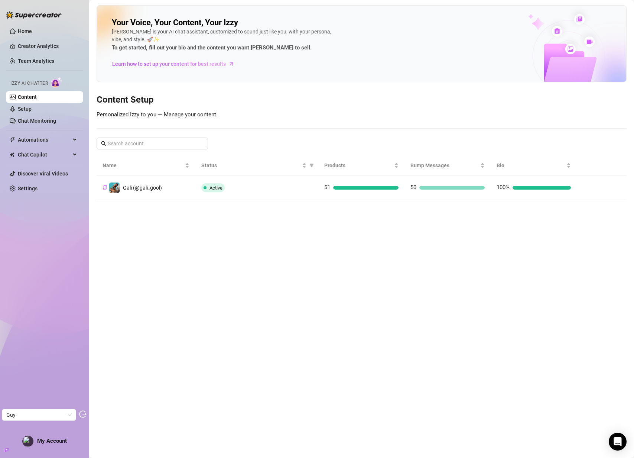
click at [270, 178] on td "Active" at bounding box center [256, 188] width 123 height 24
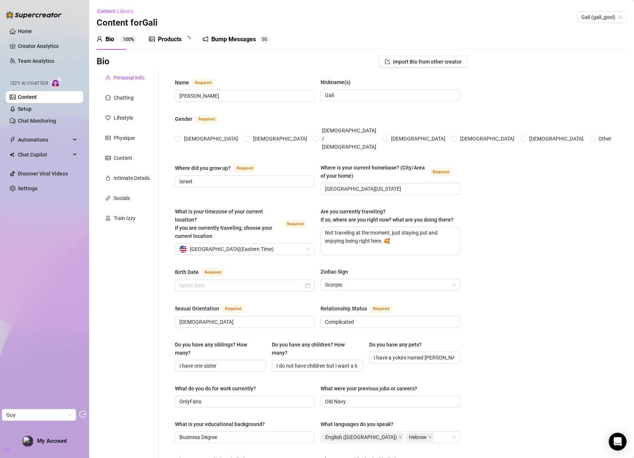
radio input "true"
type input "[DATE]"
